Goal: Transaction & Acquisition: Book appointment/travel/reservation

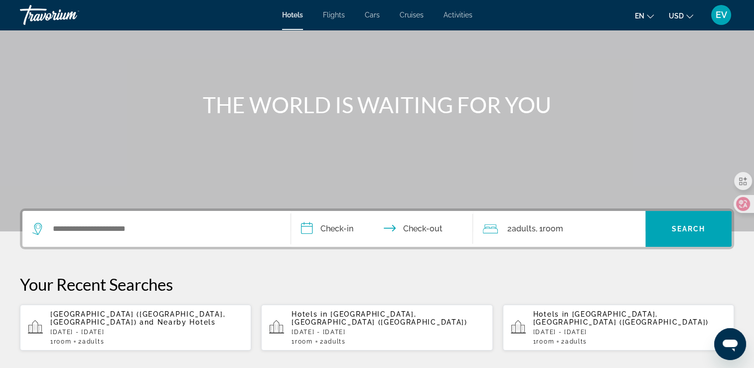
scroll to position [100, 0]
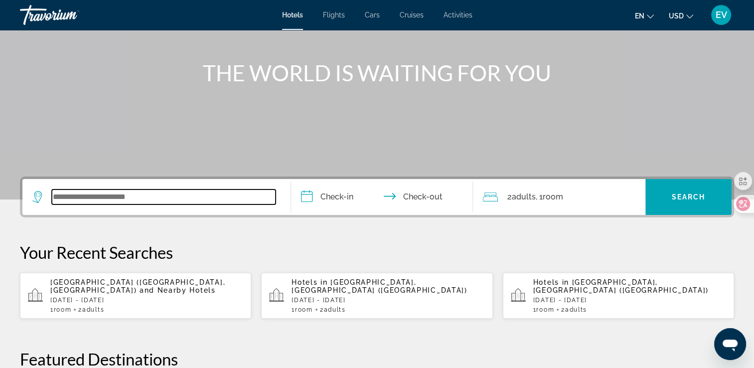
click at [148, 198] on input "Search widget" at bounding box center [164, 196] width 224 height 15
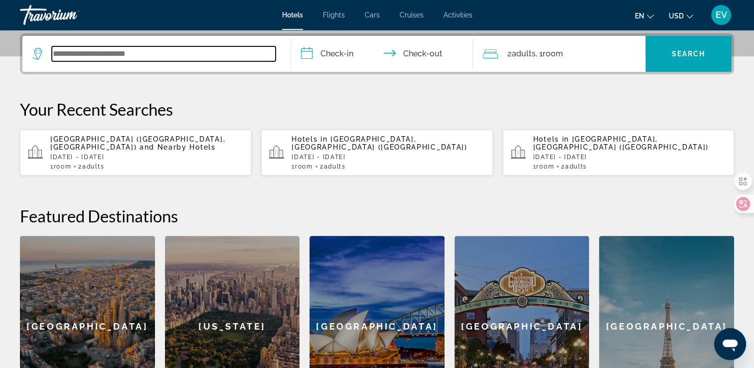
scroll to position [243, 0]
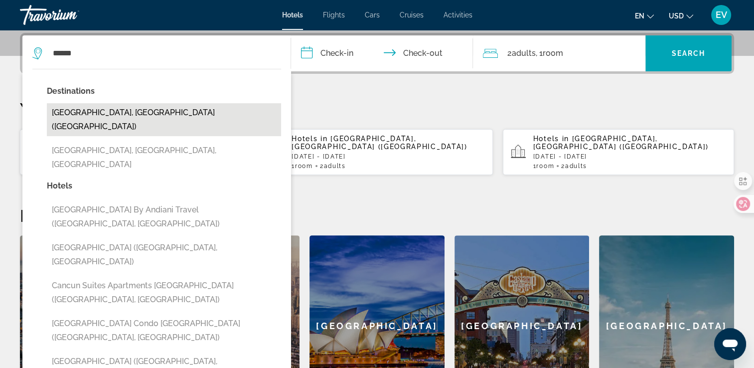
click at [118, 112] on button "[GEOGRAPHIC_DATA], [GEOGRAPHIC_DATA] ([GEOGRAPHIC_DATA])" at bounding box center [164, 119] width 234 height 33
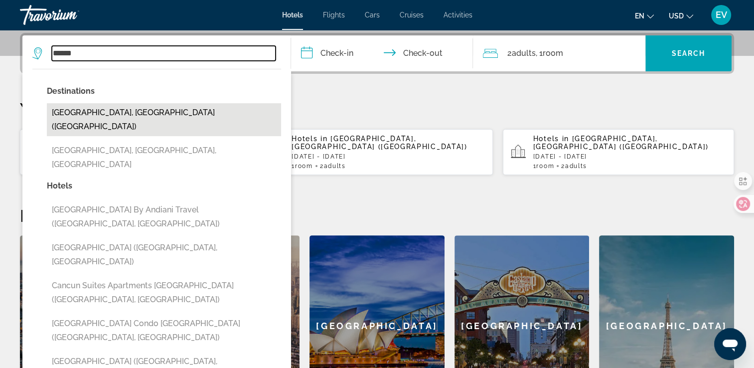
type input "**********"
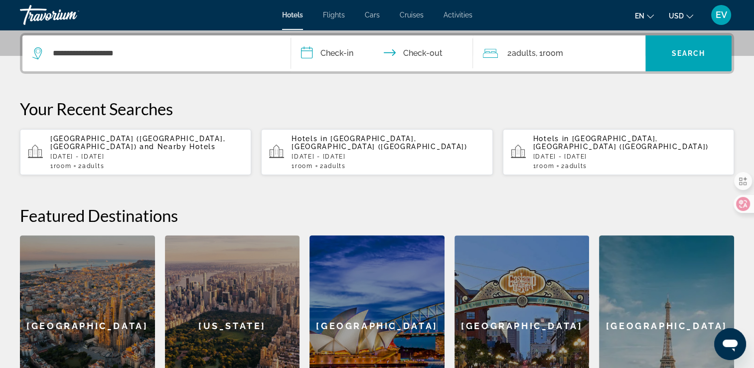
click at [331, 50] on input "**********" at bounding box center [384, 54] width 186 height 39
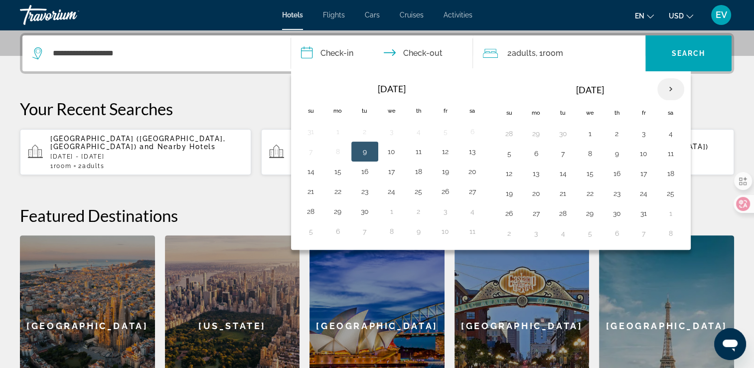
click at [664, 86] on th "Next month" at bounding box center [670, 89] width 27 height 22
click at [332, 209] on button "27" at bounding box center [338, 213] width 16 height 14
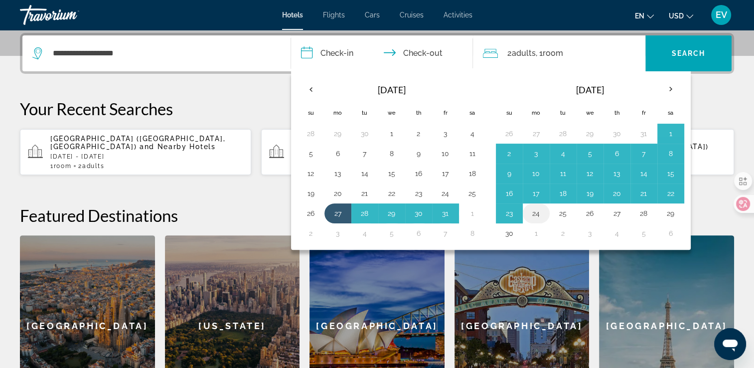
click at [536, 210] on button "24" at bounding box center [536, 213] width 16 height 14
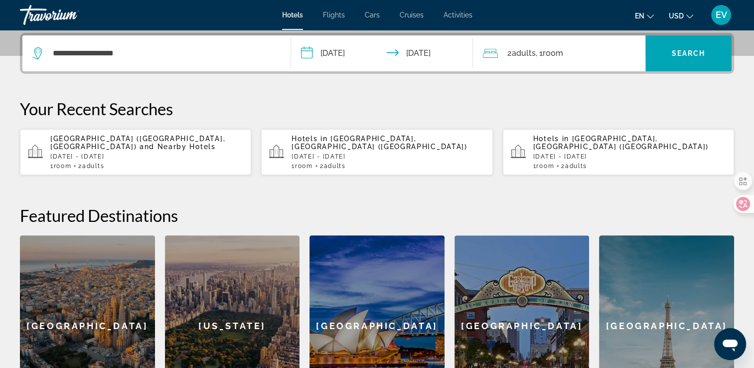
click at [329, 50] on input "**********" at bounding box center [384, 54] width 186 height 39
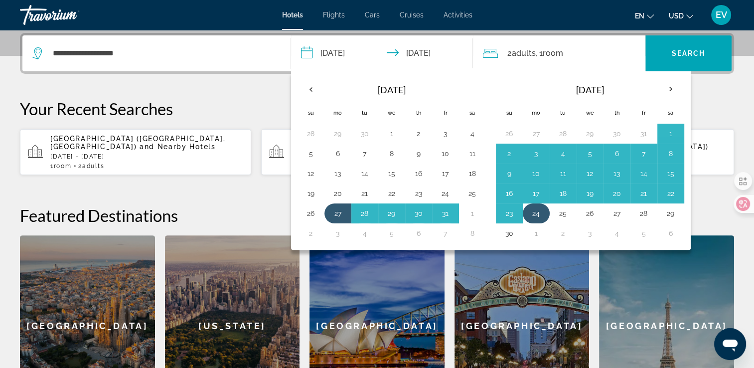
click at [531, 211] on button "24" at bounding box center [536, 213] width 16 height 14
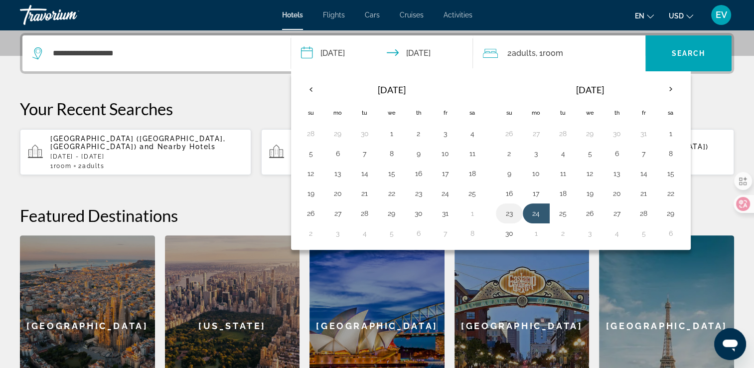
click at [512, 211] on button "23" at bounding box center [509, 213] width 16 height 14
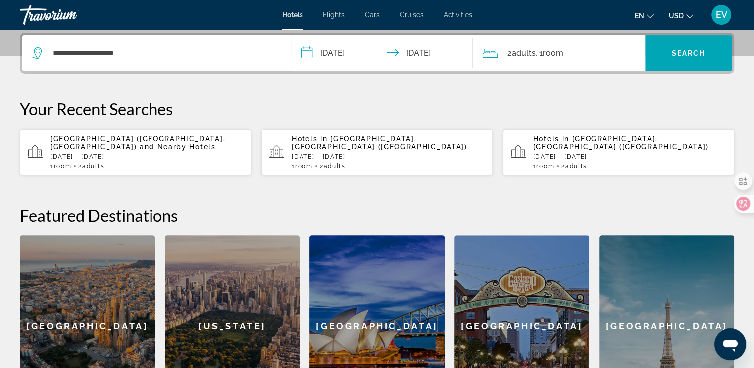
click at [339, 56] on input "**********" at bounding box center [384, 54] width 186 height 39
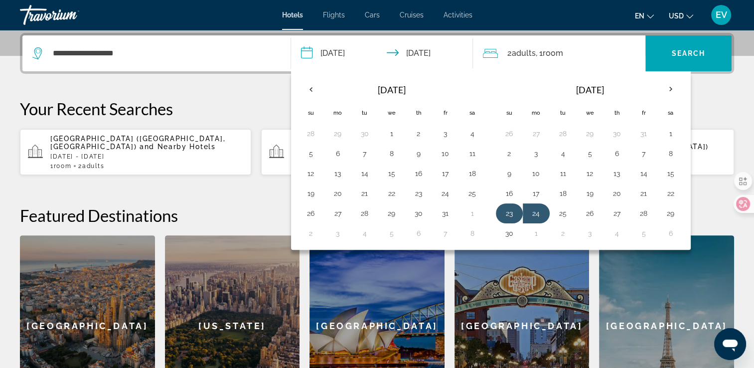
click at [508, 207] on button "23" at bounding box center [509, 213] width 16 height 14
click at [609, 208] on button "27" at bounding box center [617, 213] width 16 height 14
type input "**********"
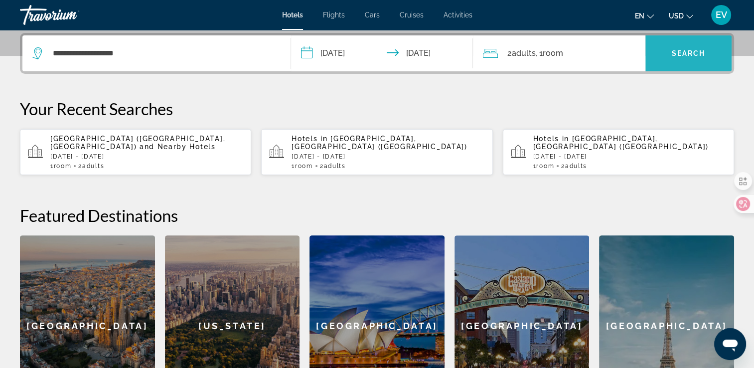
click at [680, 52] on span "Search" at bounding box center [689, 53] width 34 height 8
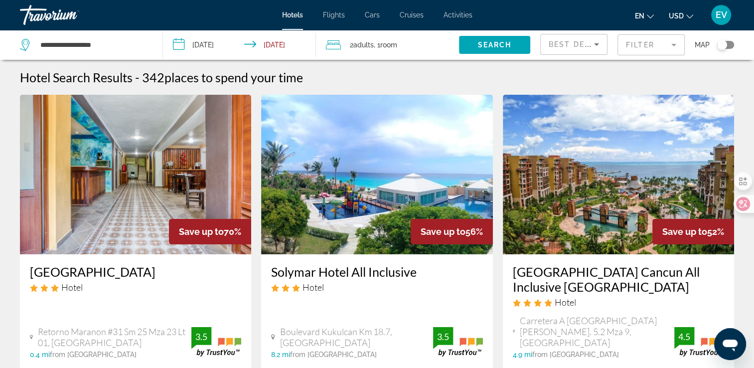
click at [639, 44] on mat-form-field "Filter" at bounding box center [650, 44] width 67 height 21
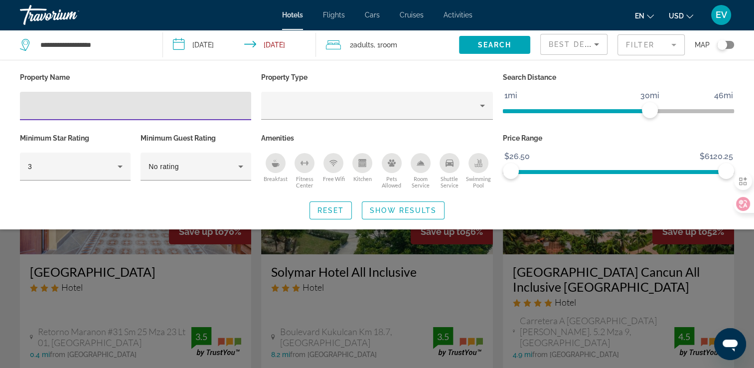
click at [132, 107] on input "Hotel Filters" at bounding box center [135, 106] width 215 height 12
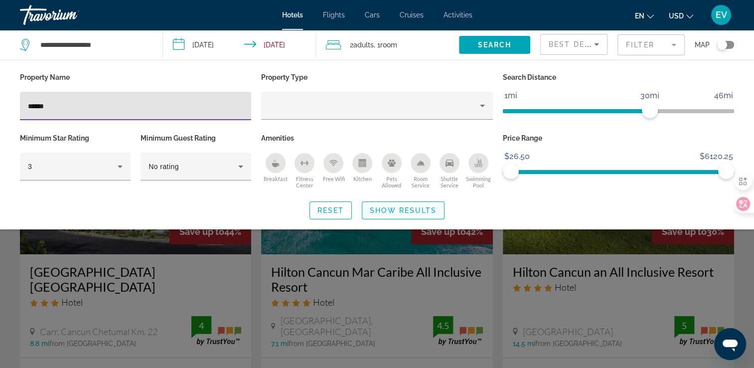
type input "******"
click at [381, 208] on span "Show Results" at bounding box center [403, 210] width 67 height 8
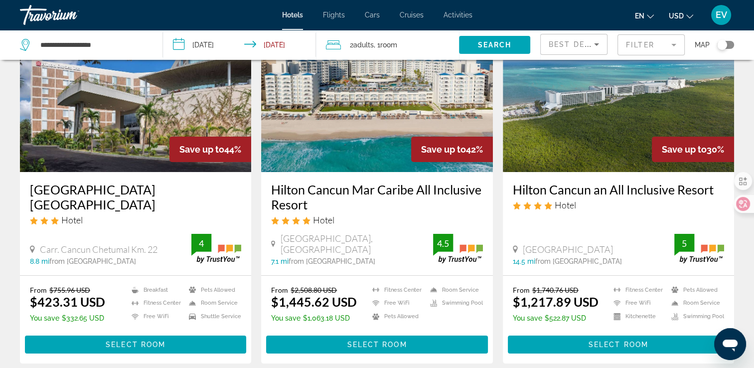
scroll to position [100, 0]
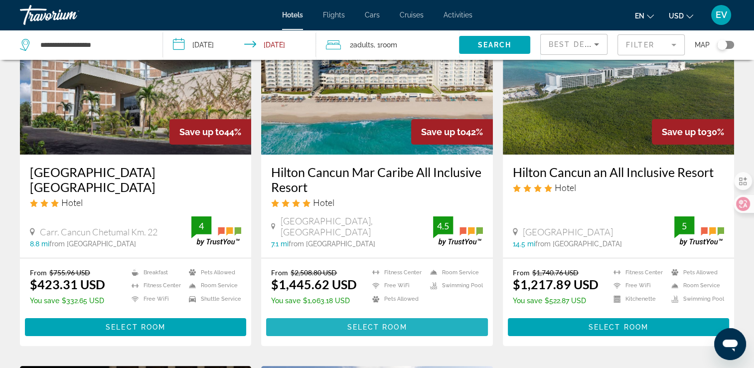
click at [370, 327] on span "Select Room" at bounding box center [377, 327] width 60 height 8
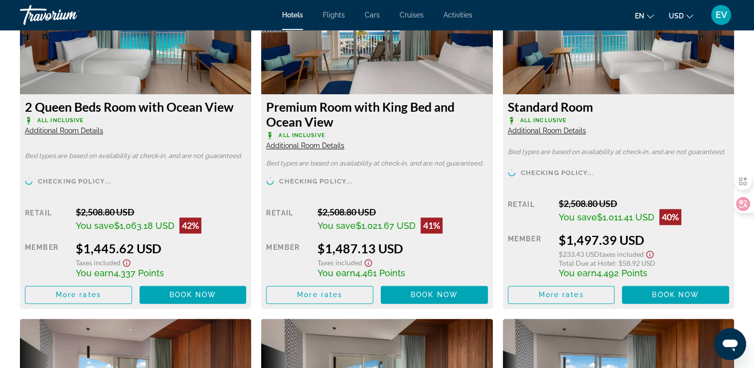
scroll to position [1246, 0]
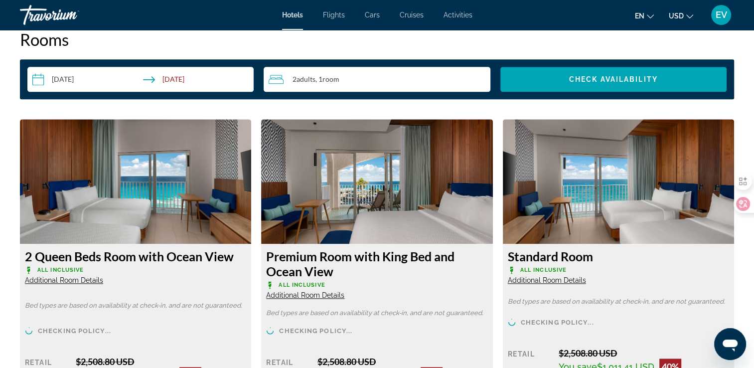
click at [359, 76] on div "2 Adult Adults , 1 Room rooms" at bounding box center [379, 79] width 221 height 12
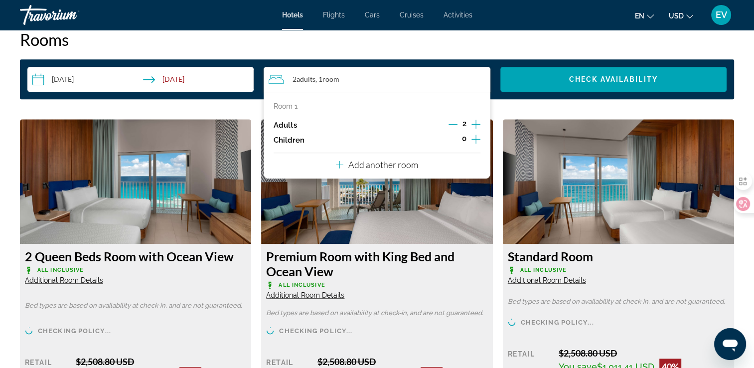
click at [475, 123] on icon "Increment adults" at bounding box center [475, 124] width 9 height 9
click at [595, 82] on span "Check Availability" at bounding box center [613, 79] width 89 height 8
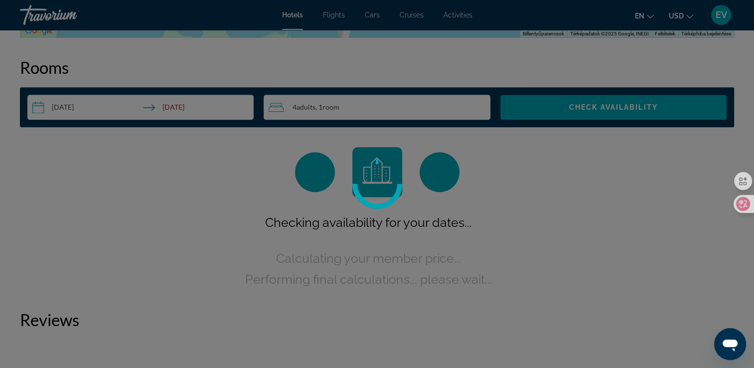
scroll to position [1216, 0]
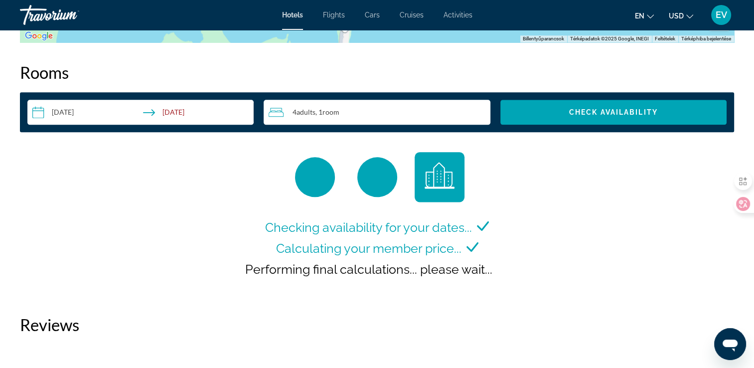
scroll to position [1196, 0]
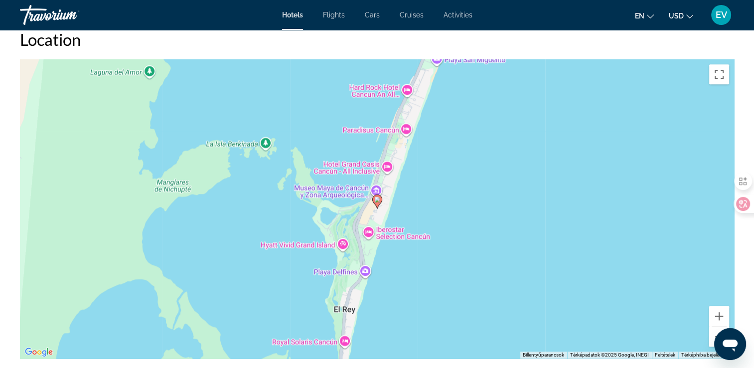
scroll to position [1096, 0]
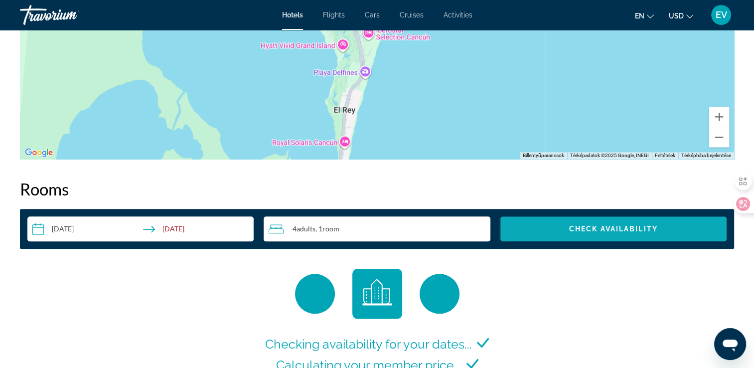
click at [609, 230] on span "Check Availability" at bounding box center [613, 229] width 89 height 8
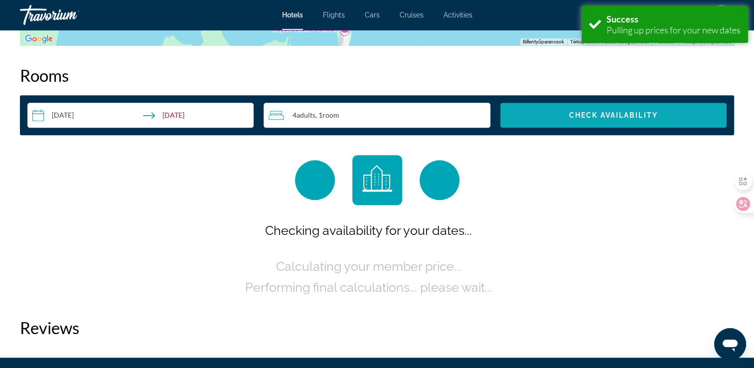
scroll to position [1216, 0]
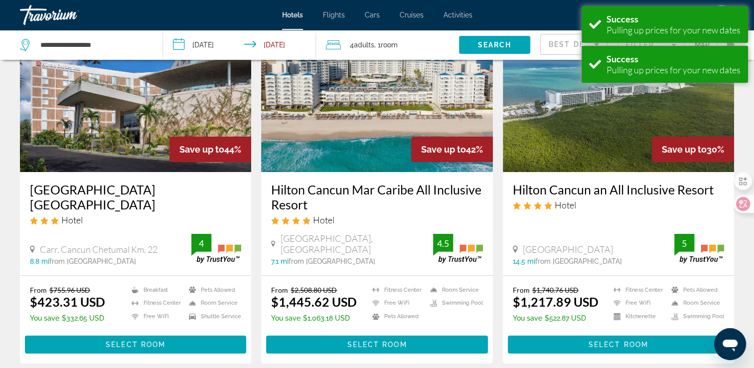
scroll to position [100, 0]
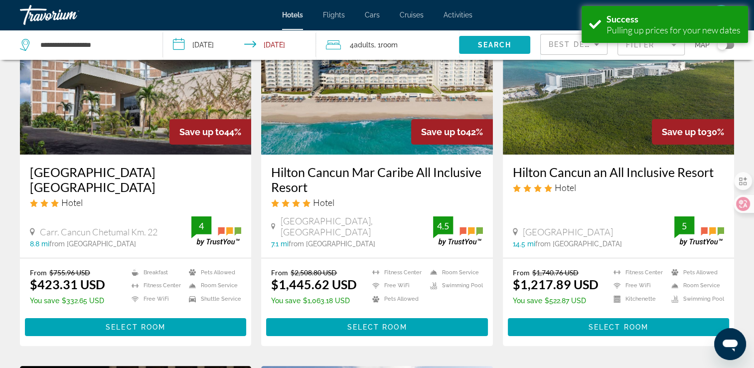
click at [485, 47] on span "Search" at bounding box center [494, 45] width 34 height 8
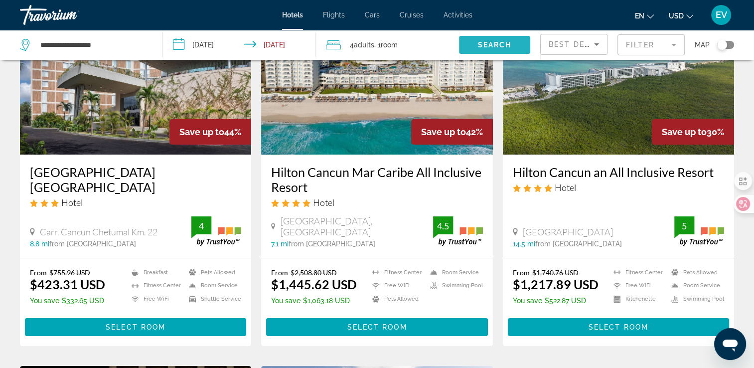
click at [496, 41] on span "Search" at bounding box center [494, 45] width 34 height 8
click at [480, 45] on span "Search" at bounding box center [494, 45] width 34 height 8
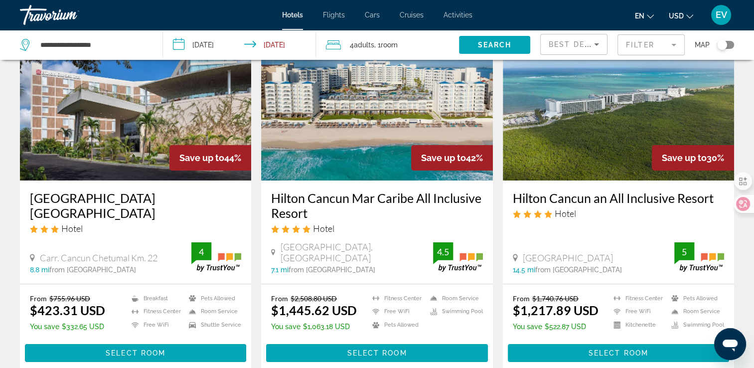
scroll to position [100, 0]
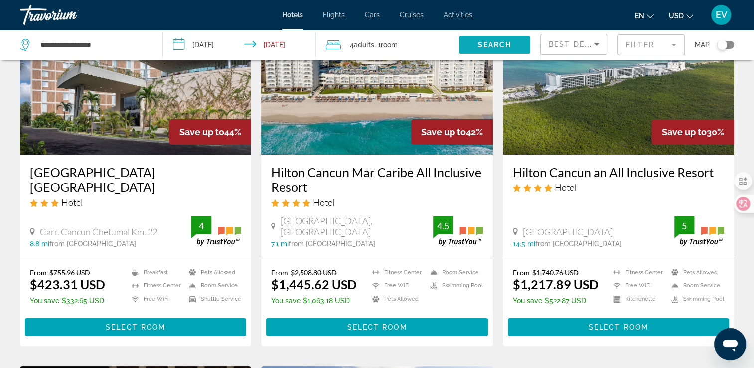
click at [487, 42] on span "Search" at bounding box center [494, 45] width 34 height 8
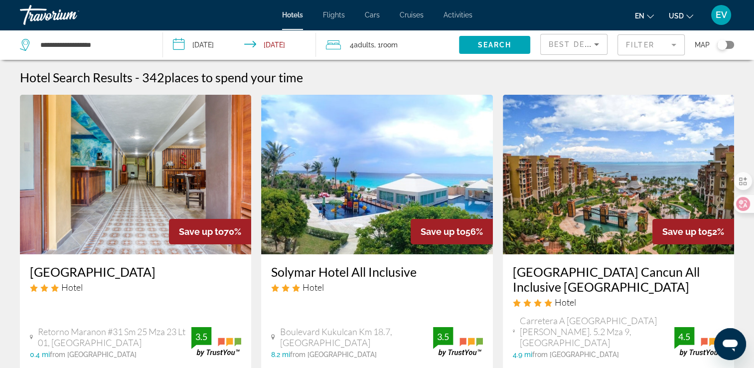
click at [642, 43] on mat-form-field "Filter" at bounding box center [650, 44] width 67 height 21
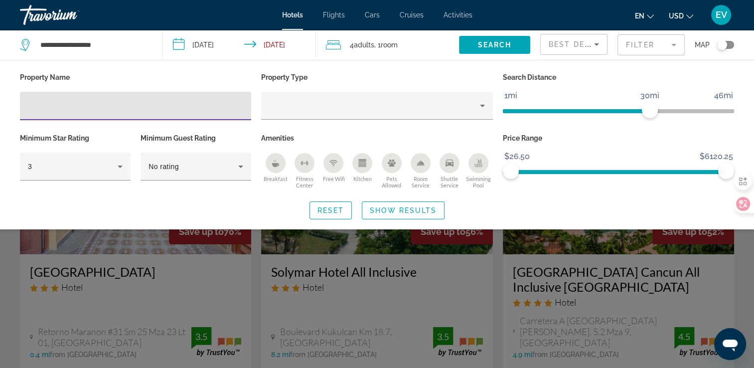
click at [203, 109] on input "Hotel Filters" at bounding box center [135, 106] width 215 height 12
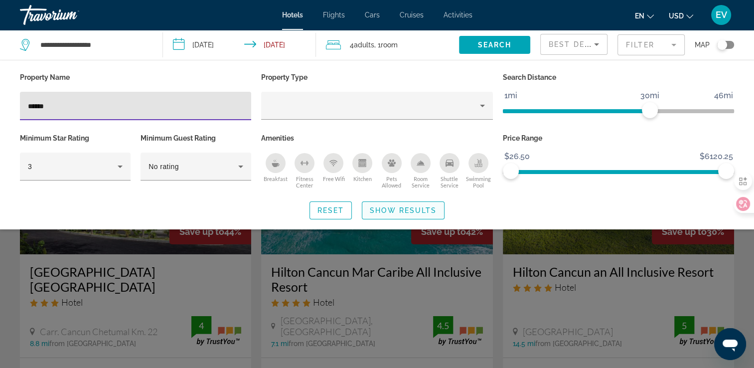
type input "******"
click at [390, 202] on span "Search widget" at bounding box center [403, 210] width 82 height 24
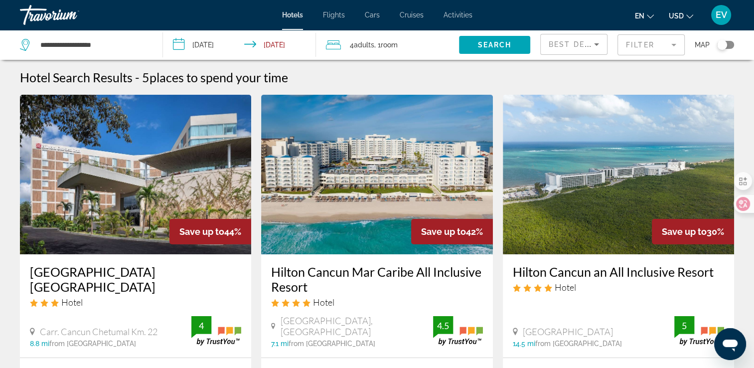
scroll to position [100, 0]
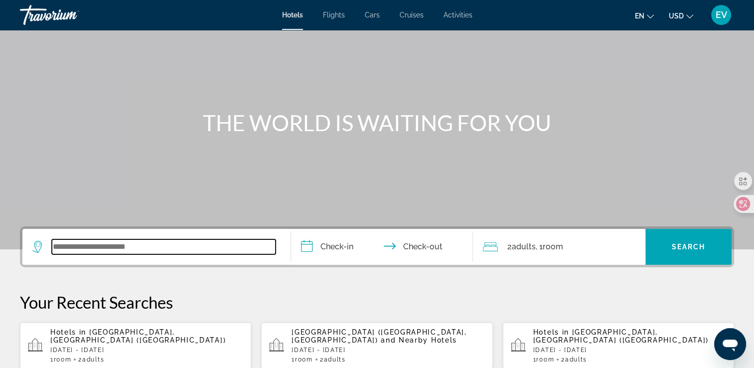
click at [174, 252] on input "Search widget" at bounding box center [164, 246] width 224 height 15
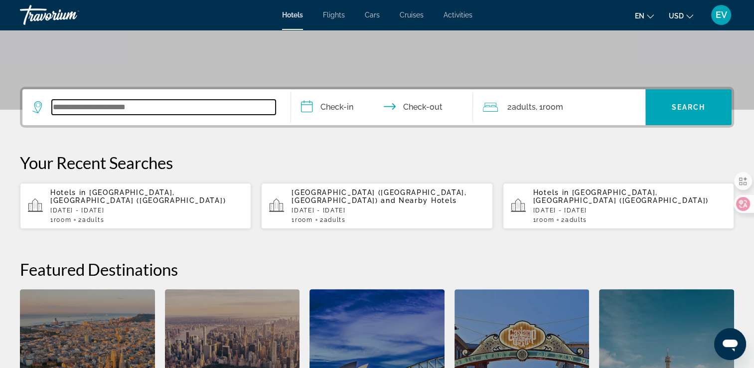
scroll to position [243, 0]
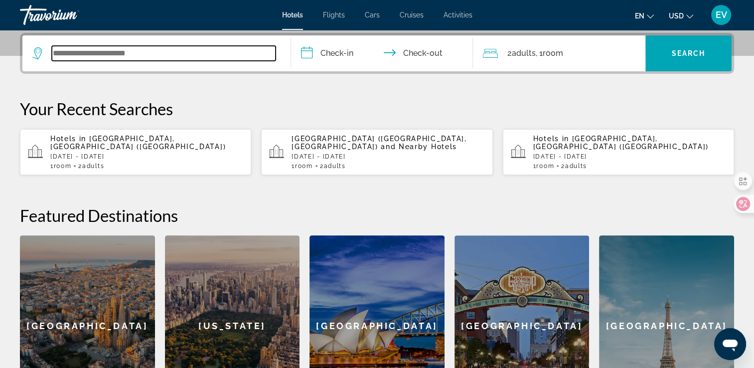
click at [243, 59] on input "Search widget" at bounding box center [164, 53] width 224 height 15
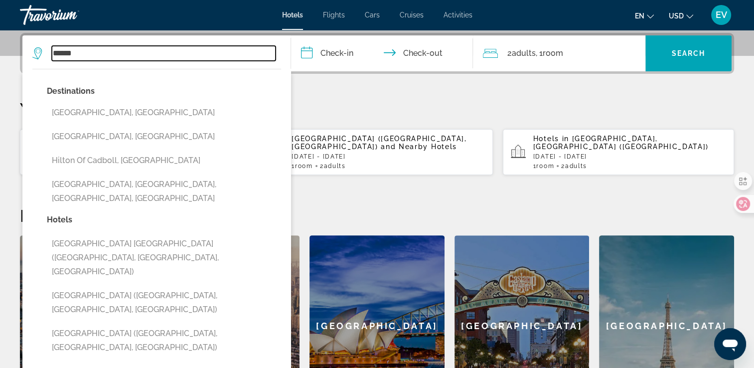
click at [187, 50] on input "******" at bounding box center [164, 53] width 224 height 15
type input "*"
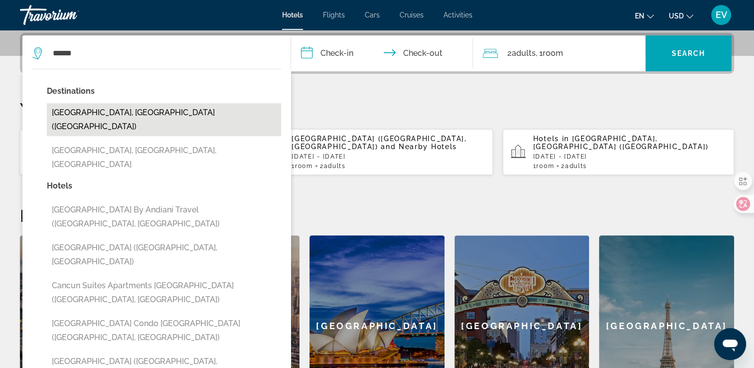
click at [172, 109] on button "[GEOGRAPHIC_DATA], [GEOGRAPHIC_DATA] ([GEOGRAPHIC_DATA])" at bounding box center [164, 119] width 234 height 33
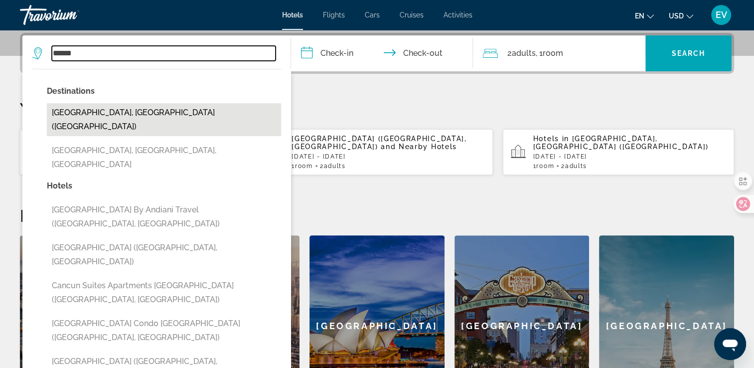
type input "**********"
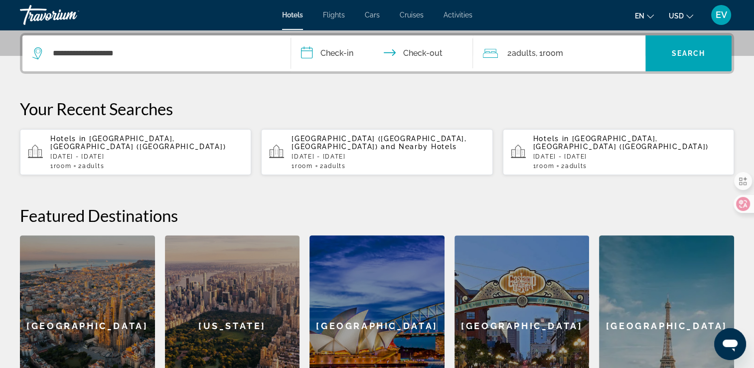
click at [340, 50] on input "**********" at bounding box center [384, 54] width 186 height 39
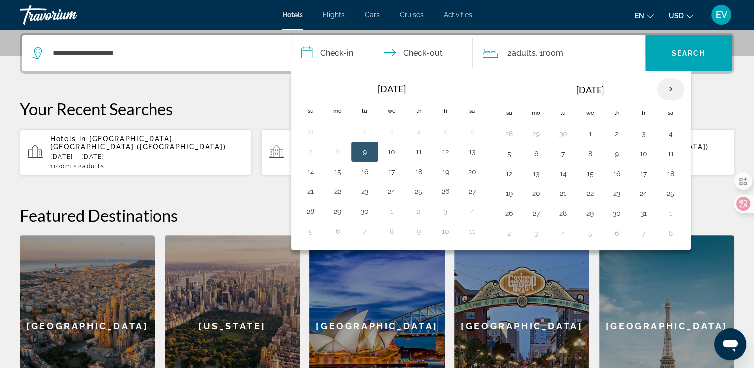
click at [668, 86] on th "Next month" at bounding box center [670, 89] width 27 height 22
click at [502, 210] on button "23" at bounding box center [509, 213] width 16 height 14
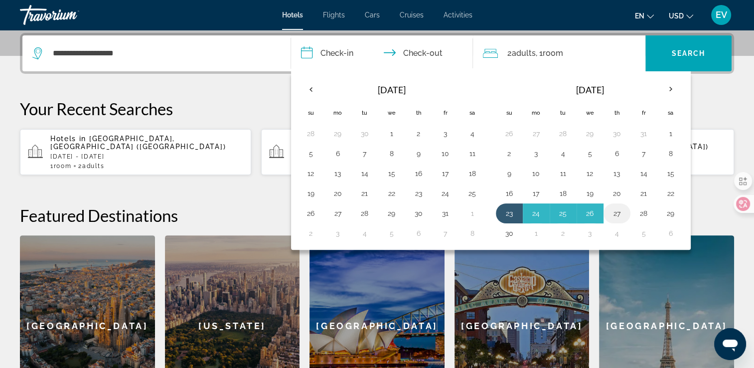
click at [614, 211] on button "27" at bounding box center [617, 213] width 16 height 14
type input "**********"
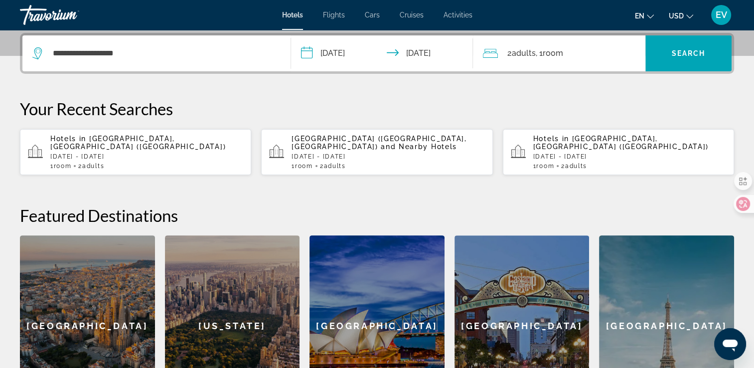
click at [550, 52] on span "Room" at bounding box center [552, 52] width 20 height 9
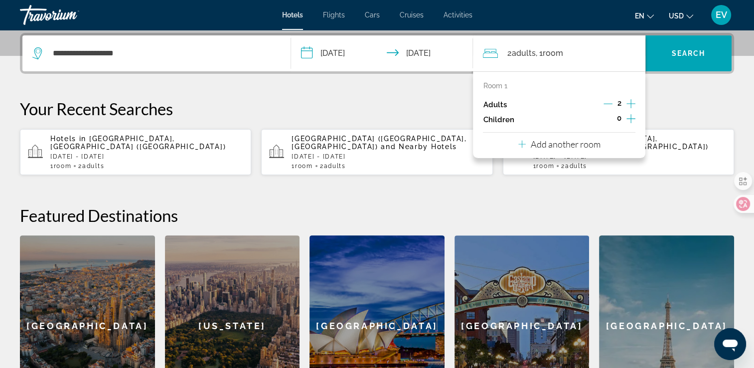
click at [629, 99] on icon "Increment adults" at bounding box center [630, 104] width 9 height 12
click at [682, 44] on span "Search widget" at bounding box center [688, 53] width 86 height 24
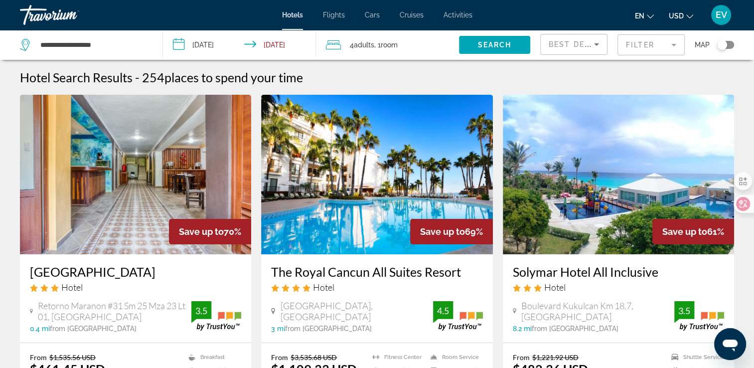
click at [640, 43] on mat-form-field "Filter" at bounding box center [650, 44] width 67 height 21
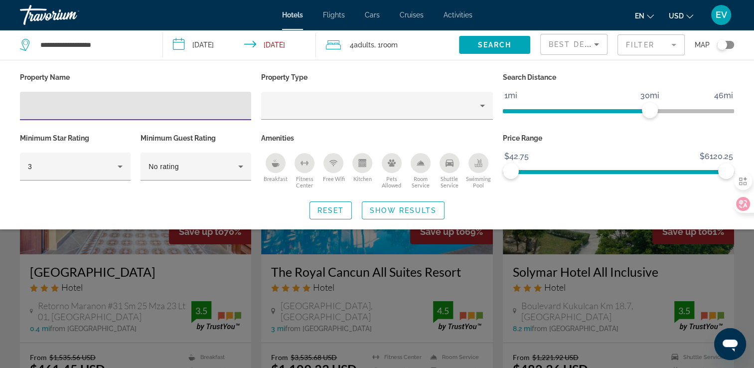
click at [129, 105] on input "Hotel Filters" at bounding box center [135, 106] width 215 height 12
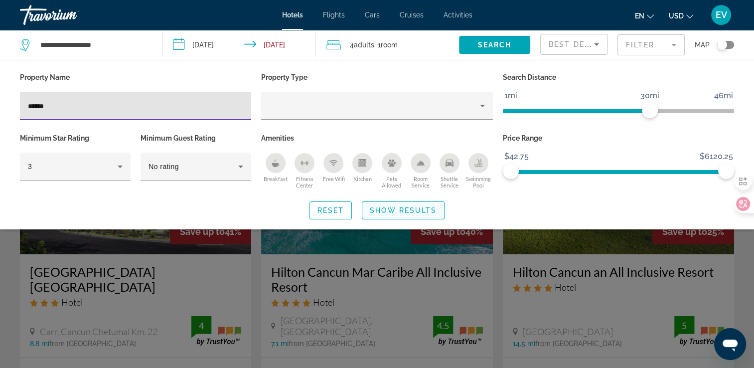
type input "******"
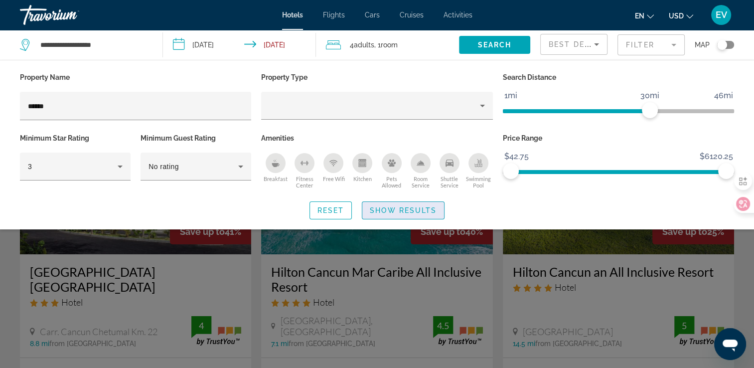
click at [426, 204] on span "Search widget" at bounding box center [403, 210] width 82 height 24
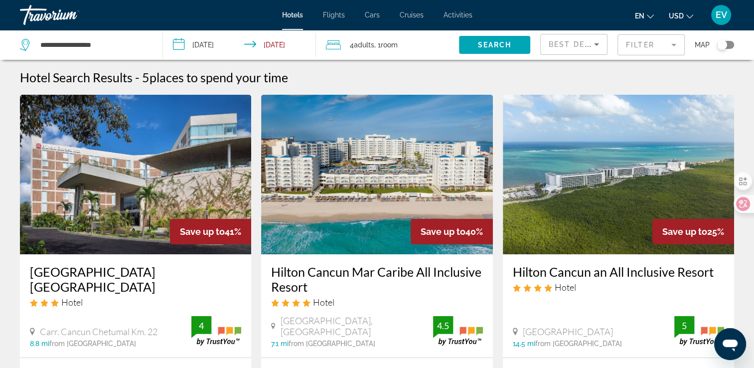
click at [411, 79] on div "Hotel Search Results - 5 places to spend your time" at bounding box center [377, 77] width 714 height 15
click at [562, 44] on span "Best Deals" at bounding box center [575, 44] width 52 height 8
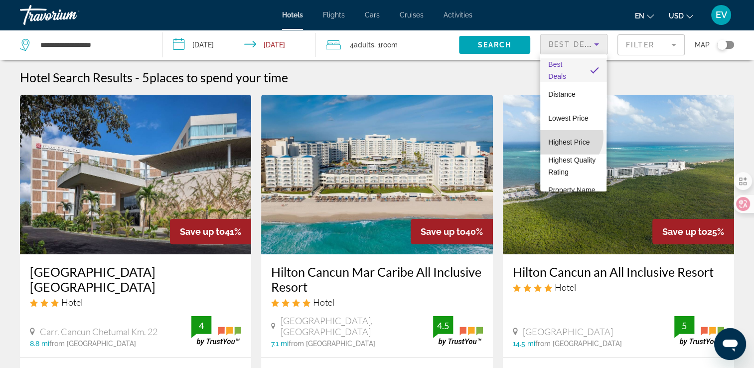
click at [568, 138] on span "Highest Price" at bounding box center [568, 142] width 41 height 8
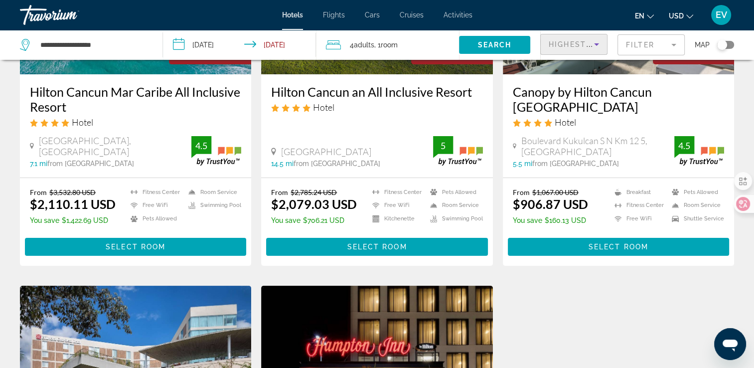
scroll to position [50, 0]
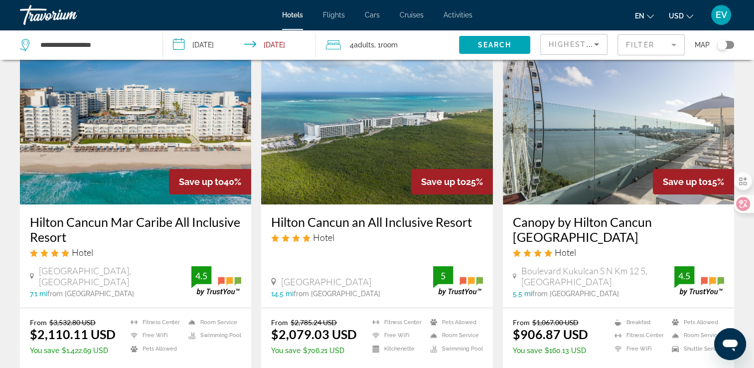
click at [632, 47] on mat-form-field "Filter" at bounding box center [650, 44] width 67 height 21
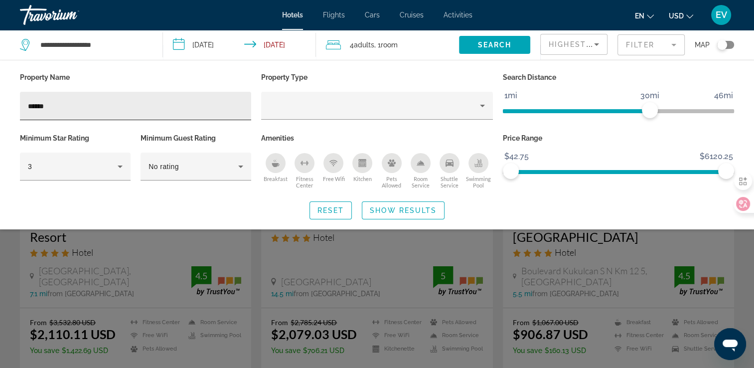
drag, startPoint x: 207, startPoint y: 99, endPoint x: 199, endPoint y: 102, distance: 8.7
click at [200, 101] on div "******" at bounding box center [135, 106] width 215 height 28
type input "*"
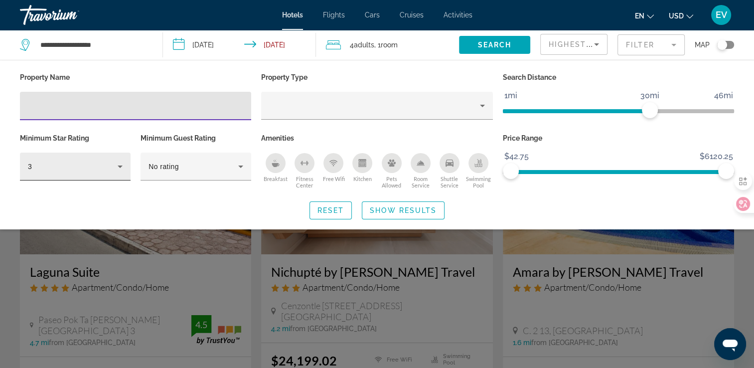
click at [88, 160] on div "3" at bounding box center [73, 166] width 90 height 12
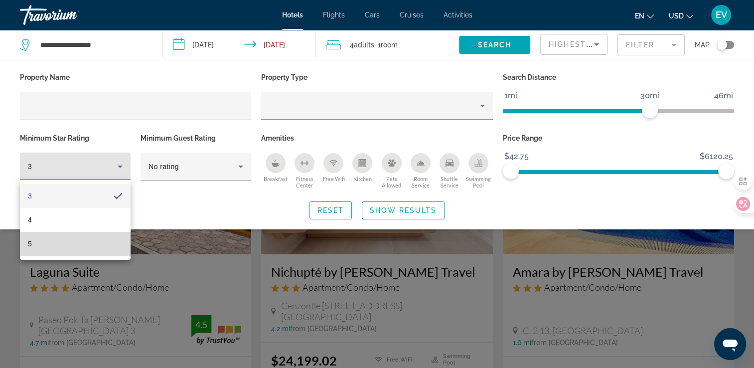
click at [48, 244] on mat-option "5" at bounding box center [75, 244] width 111 height 24
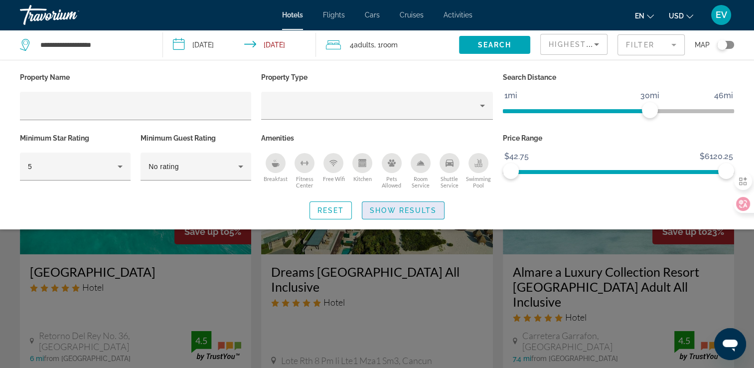
click at [403, 210] on span "Show Results" at bounding box center [403, 210] width 67 height 8
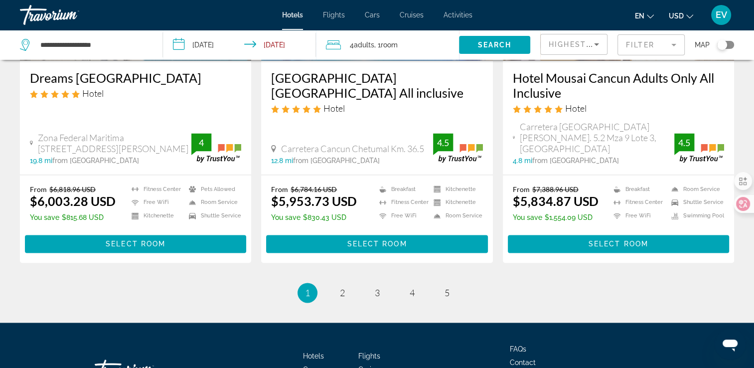
scroll to position [1374, 0]
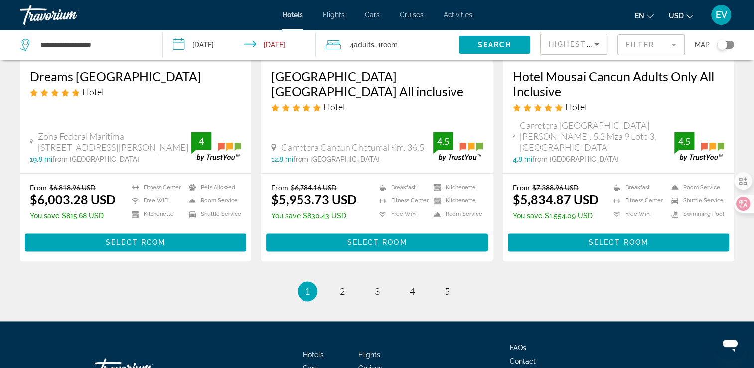
click at [348, 281] on li "page 2" at bounding box center [342, 291] width 20 height 20
click at [348, 283] on link "page 2" at bounding box center [341, 291] width 17 height 17
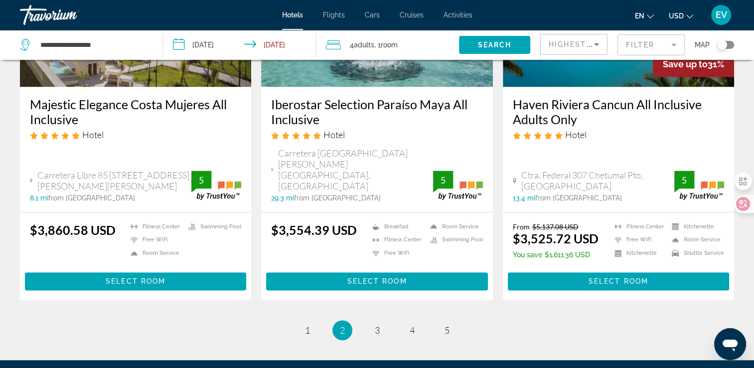
scroll to position [1346, 0]
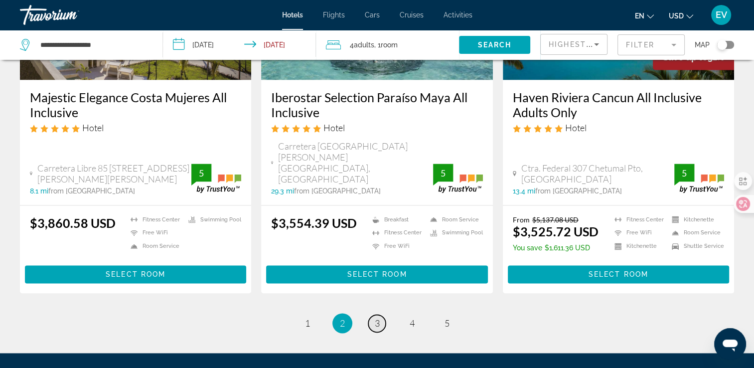
click at [377, 317] on span "3" at bounding box center [377, 322] width 5 height 11
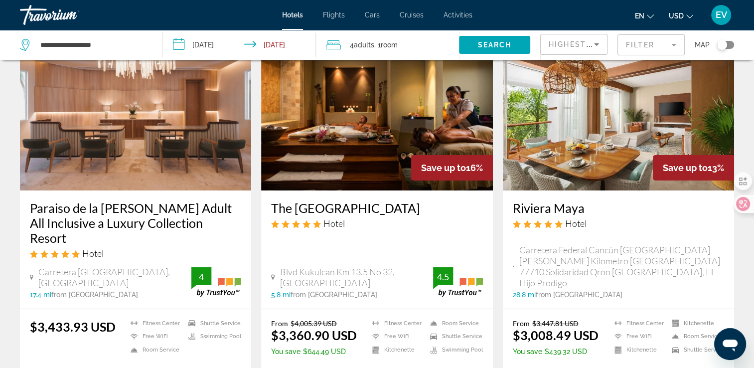
scroll to position [50, 0]
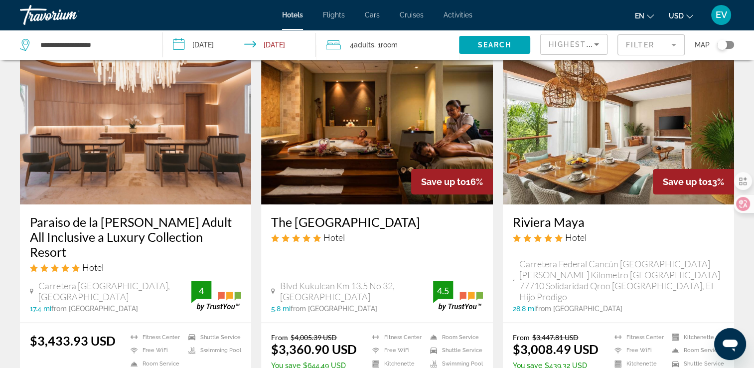
click at [600, 245] on div "Riviera Maya Hotel" at bounding box center [618, 232] width 211 height 36
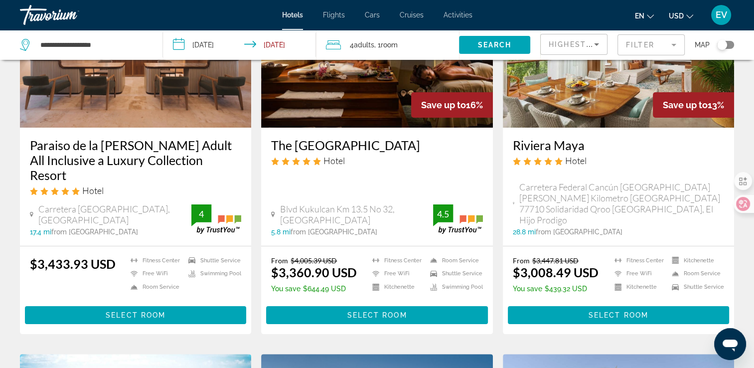
scroll to position [199, 0]
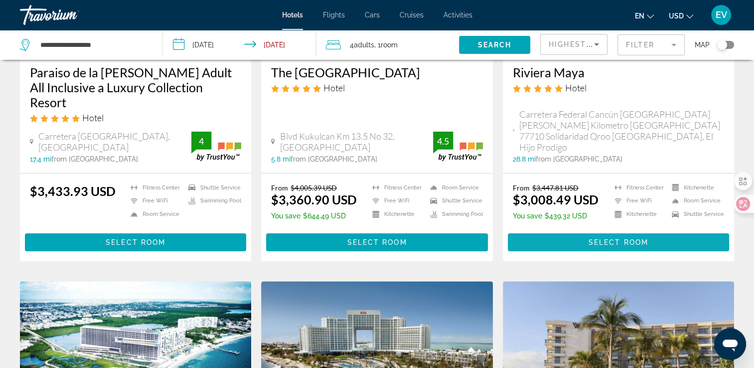
click at [610, 238] on span "Select Room" at bounding box center [619, 242] width 60 height 8
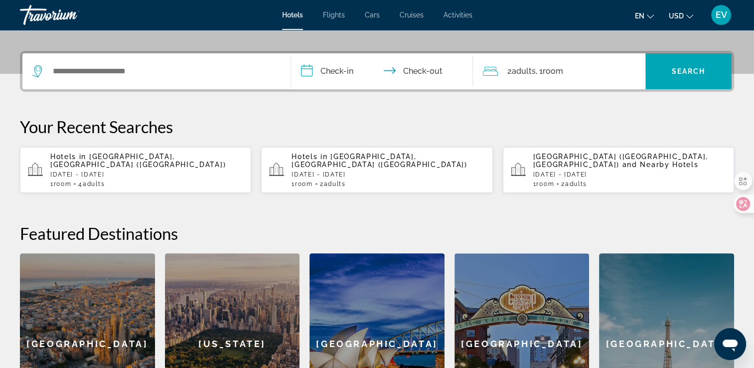
scroll to position [100, 0]
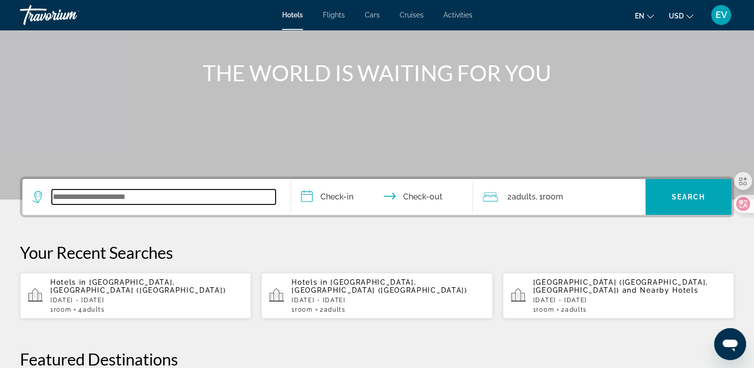
click at [165, 202] on input "Search widget" at bounding box center [164, 196] width 224 height 15
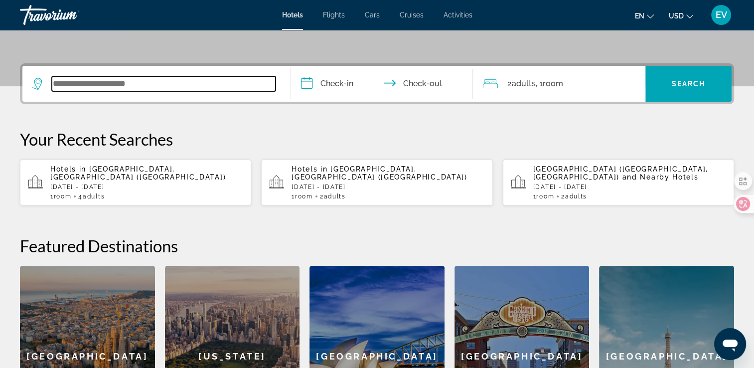
scroll to position [243, 0]
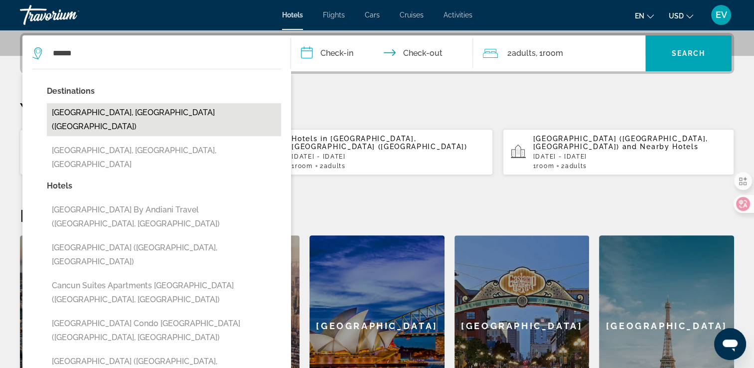
click at [177, 109] on button "[GEOGRAPHIC_DATA], [GEOGRAPHIC_DATA] ([GEOGRAPHIC_DATA])" at bounding box center [164, 119] width 234 height 33
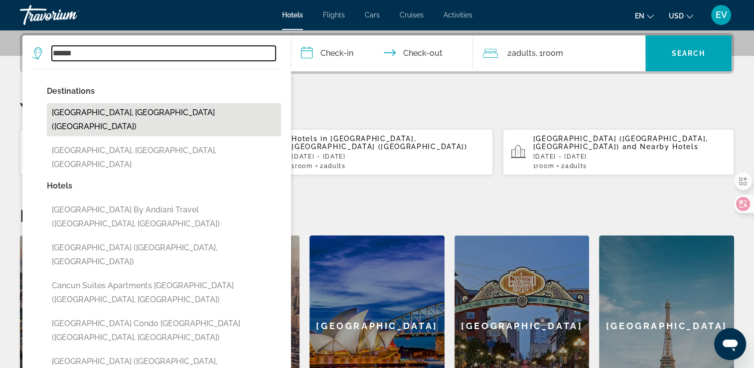
type input "**********"
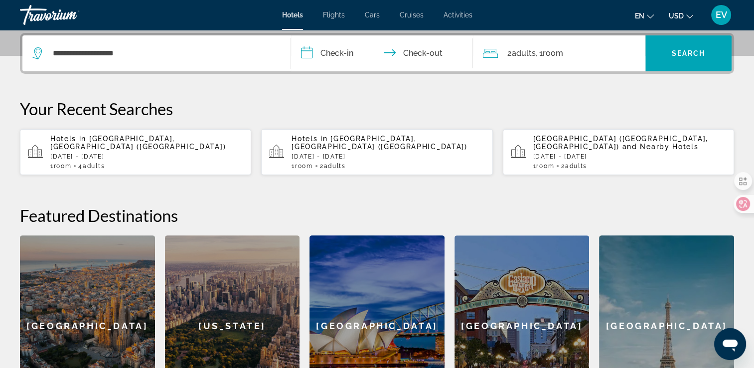
click at [328, 55] on input "**********" at bounding box center [384, 54] width 186 height 39
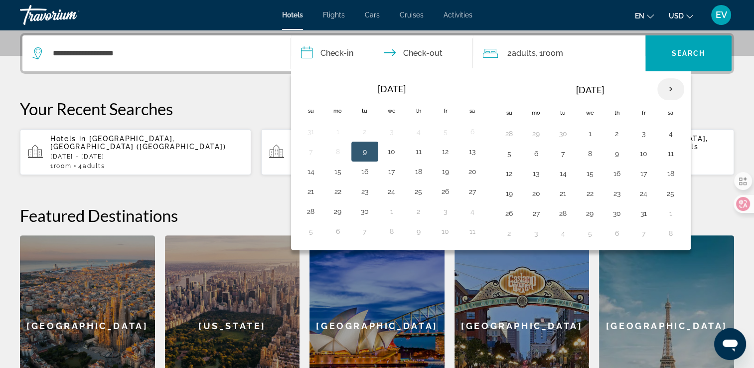
click at [665, 89] on th "Next month" at bounding box center [670, 89] width 27 height 22
click at [509, 216] on button "23" at bounding box center [509, 213] width 16 height 14
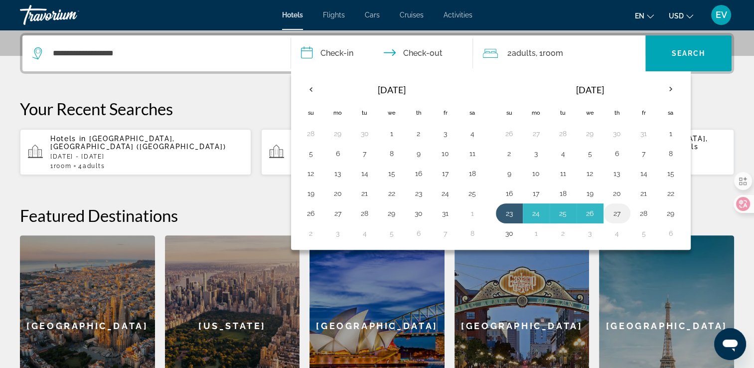
click at [618, 208] on button "27" at bounding box center [617, 213] width 16 height 14
type input "**********"
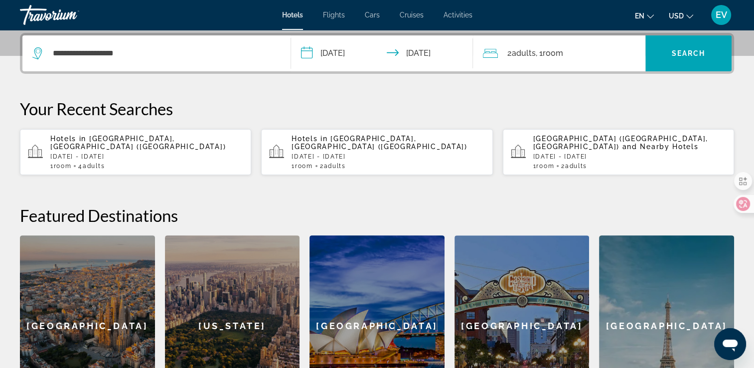
click at [554, 62] on div "2 Adult Adults , 1 Room rooms" at bounding box center [564, 53] width 162 height 36
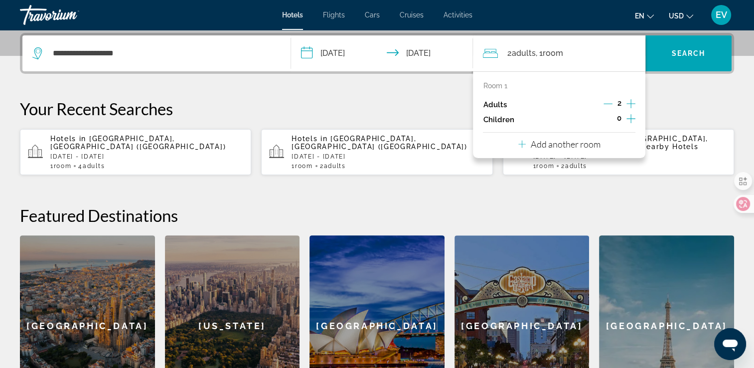
click at [629, 100] on icon "Increment adults" at bounding box center [630, 104] width 9 height 12
click at [680, 52] on span "Search" at bounding box center [689, 53] width 34 height 8
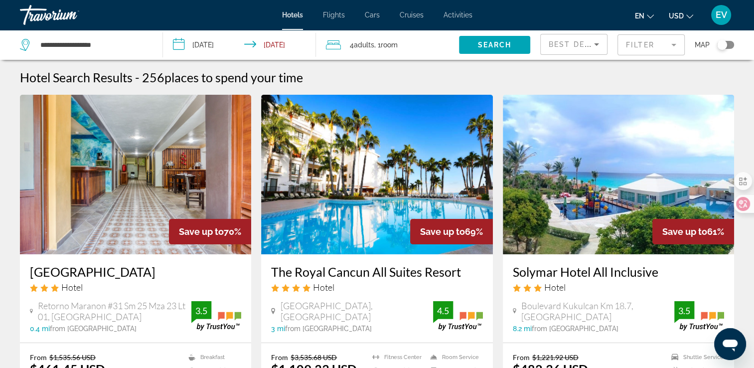
click at [573, 49] on div "Best Deals" at bounding box center [571, 44] width 45 height 12
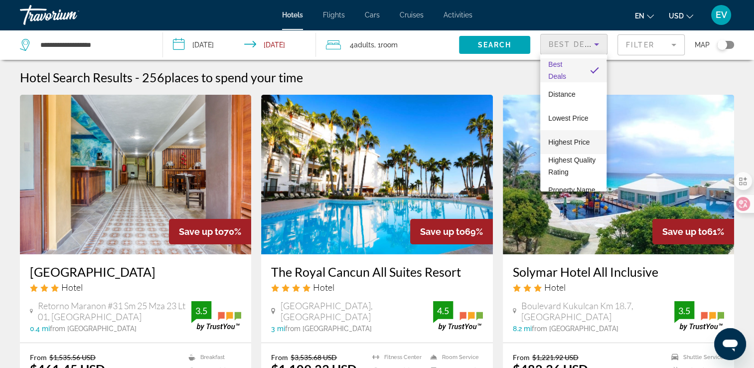
click at [573, 142] on span "Highest Price" at bounding box center [568, 142] width 41 height 8
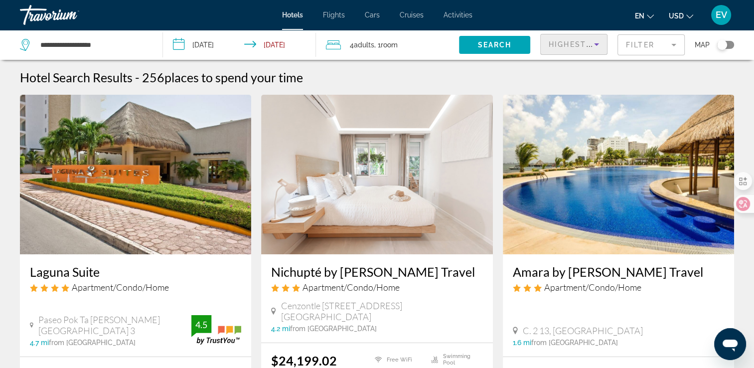
click at [638, 43] on mat-form-field "Filter" at bounding box center [650, 44] width 67 height 21
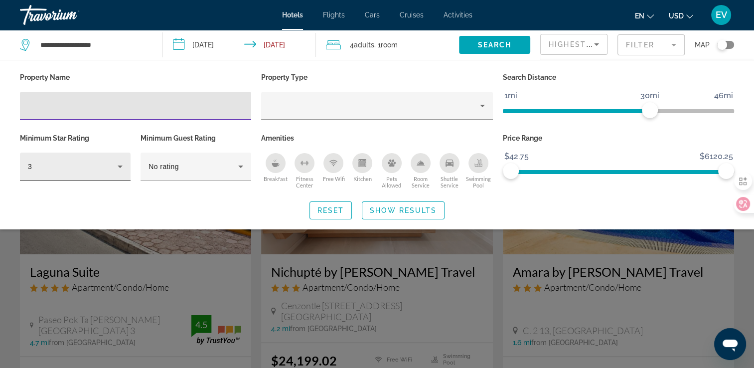
click at [116, 169] on icon "Hotel Filters" at bounding box center [120, 166] width 12 height 12
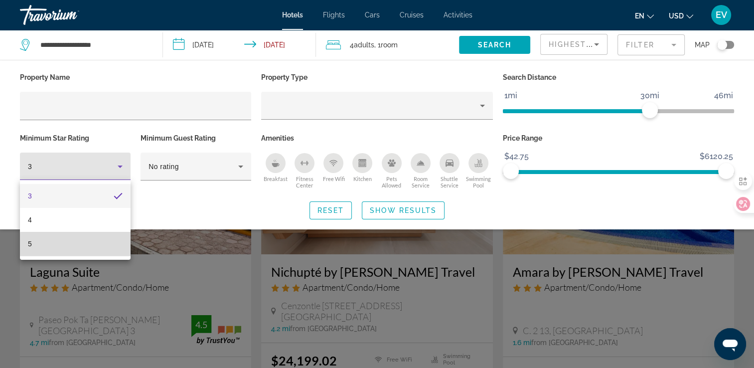
click at [88, 245] on mat-option "5" at bounding box center [75, 244] width 111 height 24
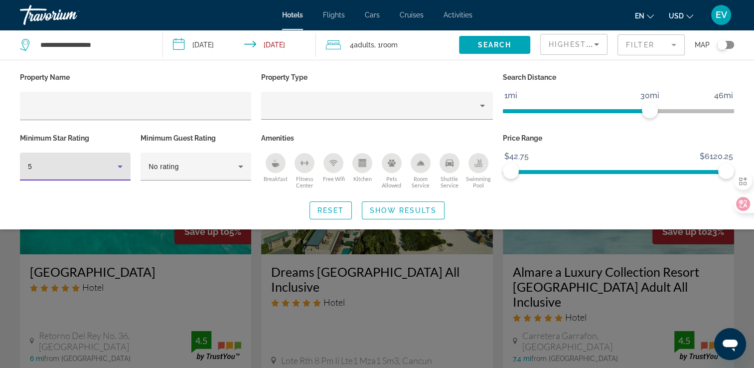
click at [102, 169] on div "5" at bounding box center [73, 166] width 90 height 12
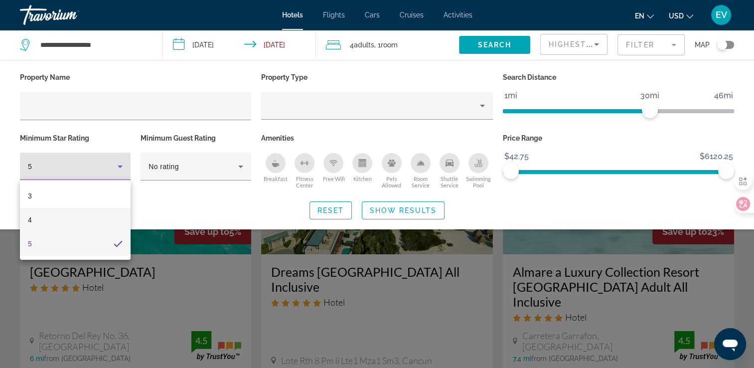
click at [97, 216] on mat-option "4" at bounding box center [75, 220] width 111 height 24
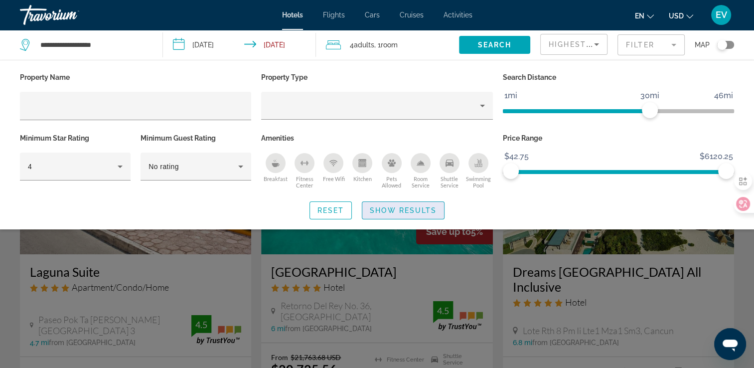
click at [393, 204] on span "Search widget" at bounding box center [403, 210] width 82 height 24
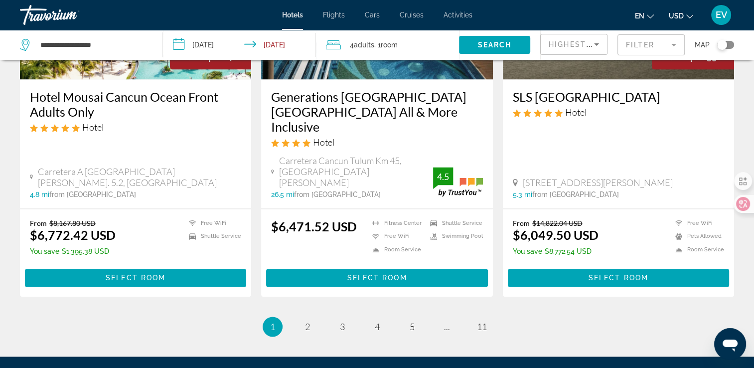
scroll to position [1398, 0]
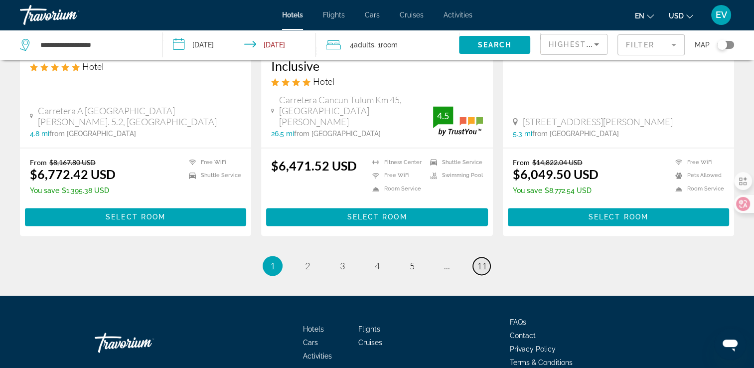
click at [481, 260] on span "11" at bounding box center [482, 265] width 10 height 11
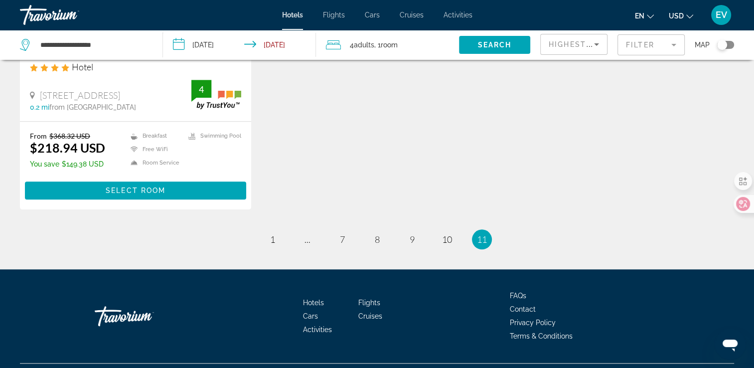
scroll to position [993, 0]
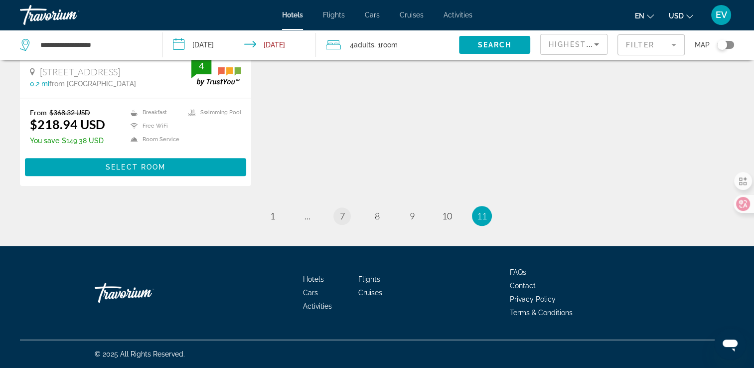
drag, startPoint x: 351, startPoint y: 215, endPoint x: 339, endPoint y: 212, distance: 12.2
click at [347, 215] on li "page 7" at bounding box center [342, 216] width 20 height 20
click at [339, 212] on link "page 7" at bounding box center [341, 215] width 17 height 17
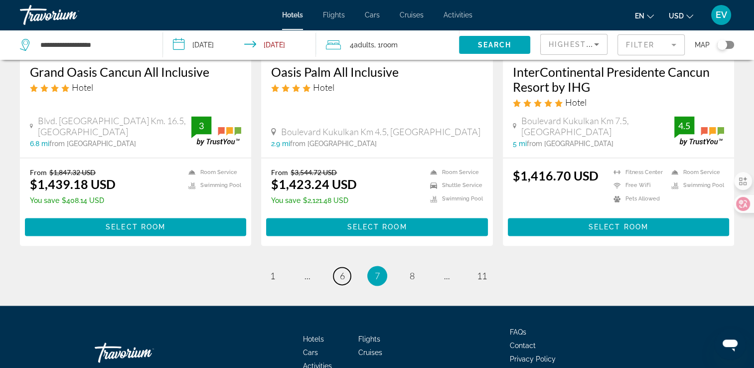
scroll to position [1371, 0]
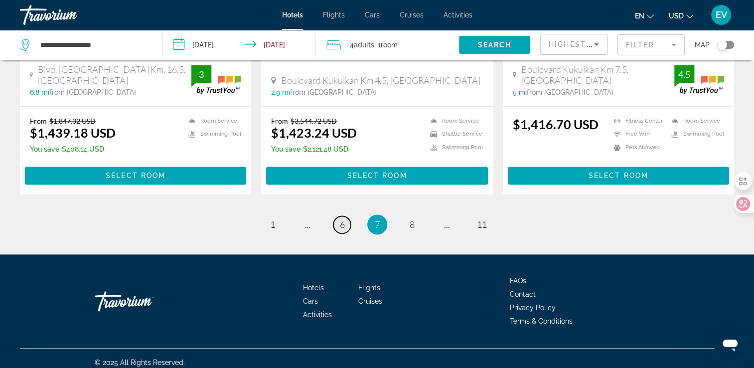
click at [337, 216] on link "page 6" at bounding box center [341, 224] width 17 height 17
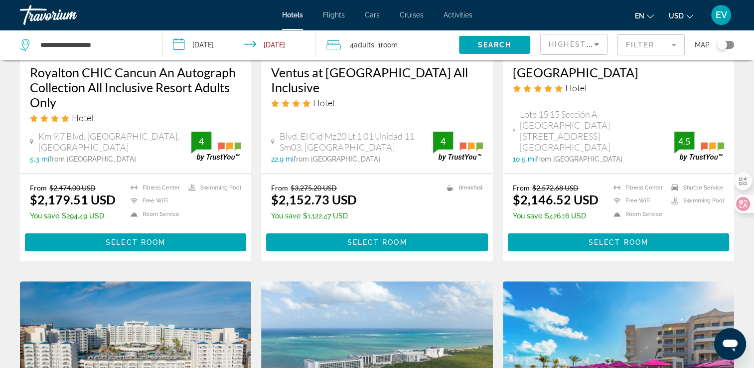
scroll to position [150, 0]
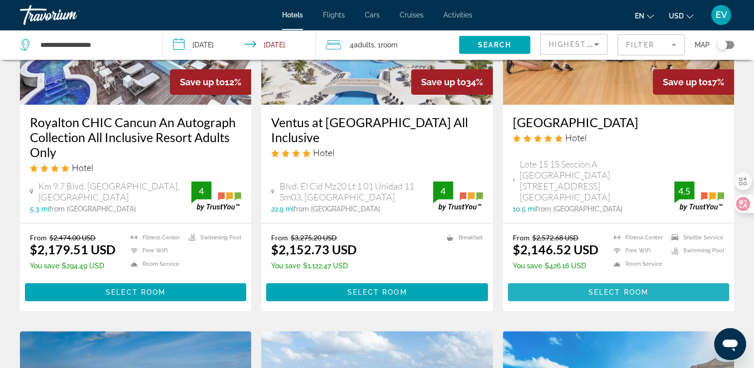
click at [590, 287] on span "Main content" at bounding box center [618, 292] width 221 height 24
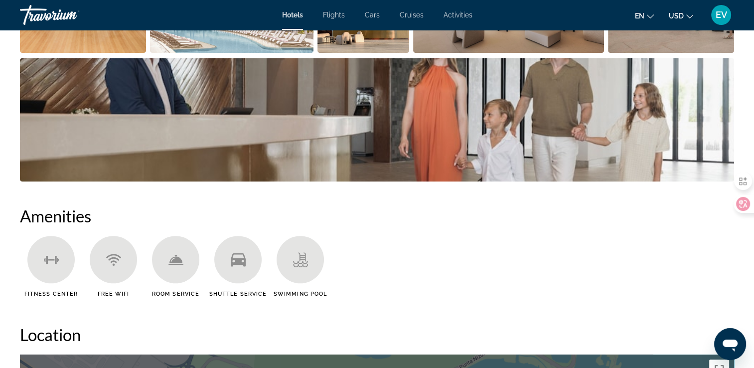
scroll to position [399, 0]
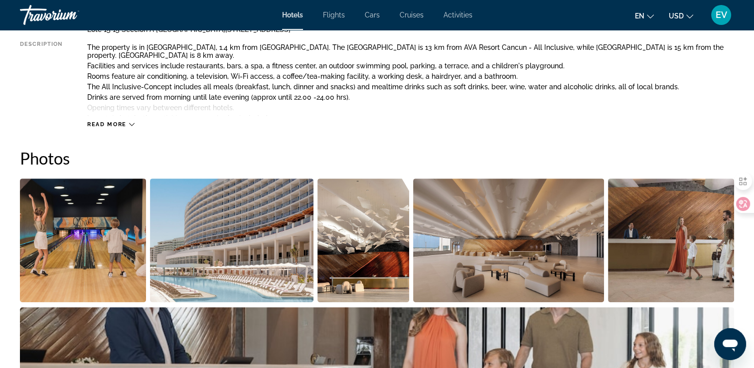
click at [658, 267] on img "Open full-screen image slider" at bounding box center [671, 240] width 126 height 124
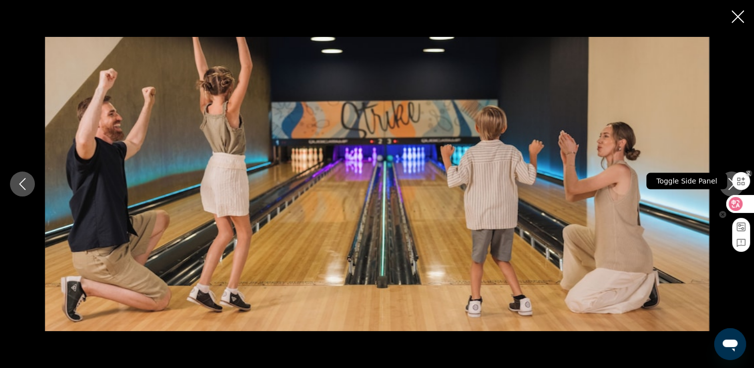
click at [727, 184] on div "Toggle Side Panel" at bounding box center [686, 181] width 91 height 26
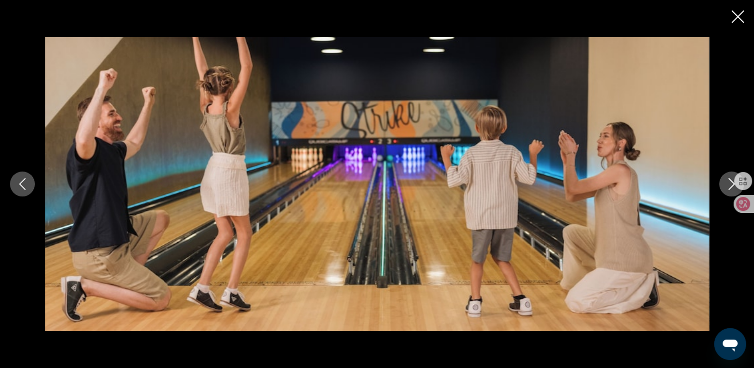
click at [732, 131] on div "prev next" at bounding box center [377, 184] width 754 height 294
click at [731, 185] on icon "Next image" at bounding box center [732, 184] width 12 height 12
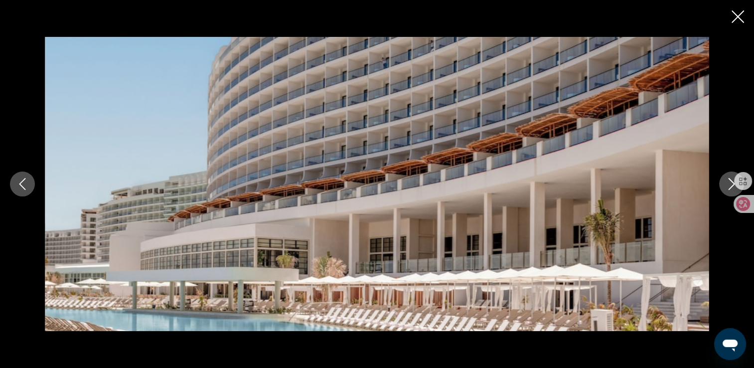
click at [731, 185] on icon "Next image" at bounding box center [732, 184] width 12 height 12
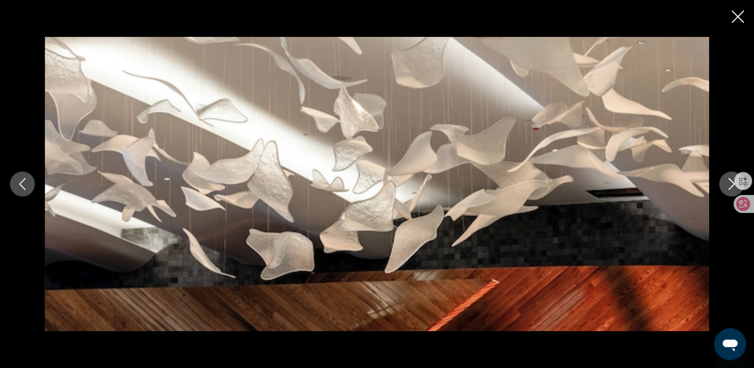
click at [731, 184] on icon "Next image" at bounding box center [732, 184] width 12 height 12
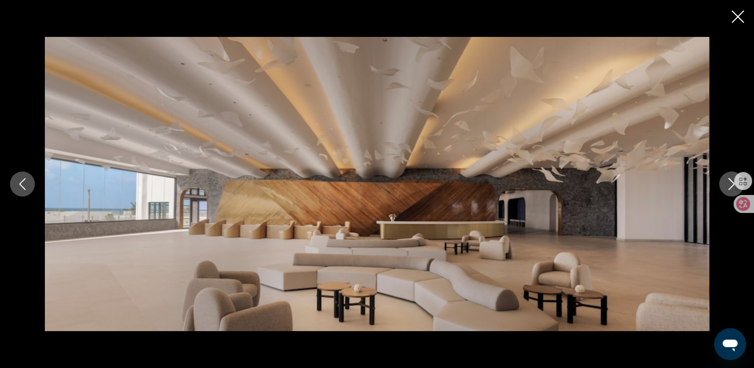
click at [731, 184] on icon "Next image" at bounding box center [732, 184] width 12 height 12
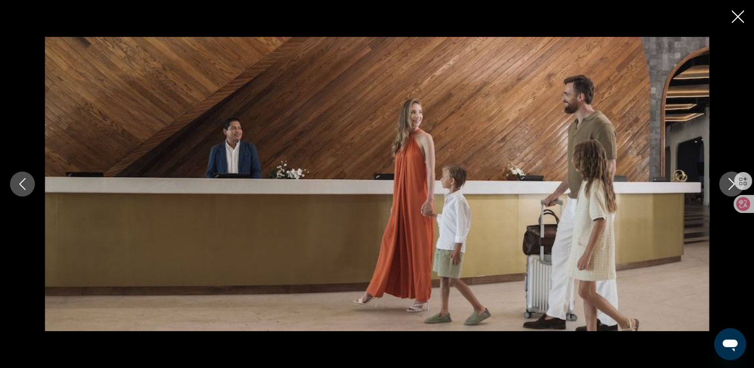
click at [731, 184] on icon "Next image" at bounding box center [732, 184] width 12 height 12
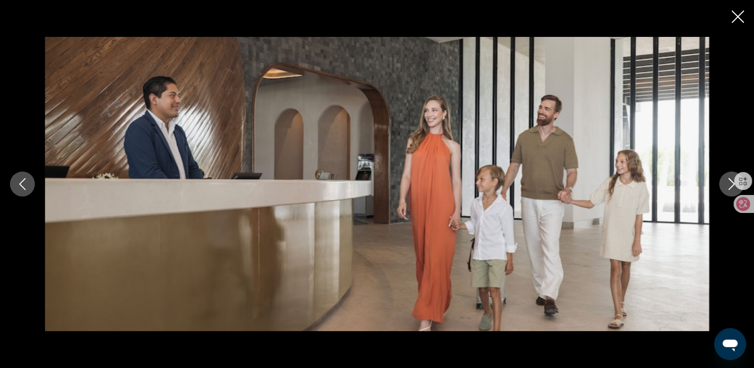
click at [731, 184] on icon "Next image" at bounding box center [732, 184] width 12 height 12
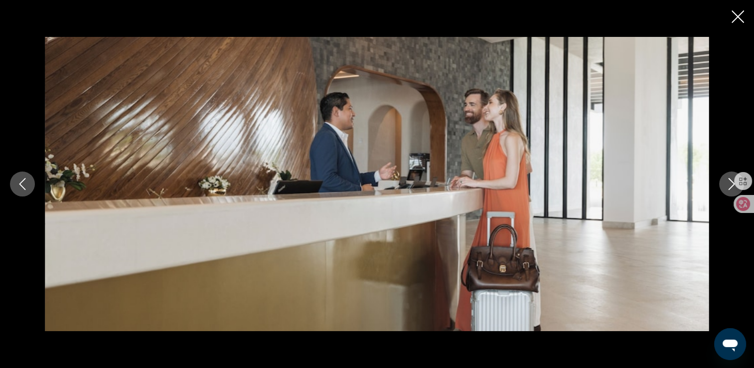
click at [731, 184] on icon "Next image" at bounding box center [732, 184] width 12 height 12
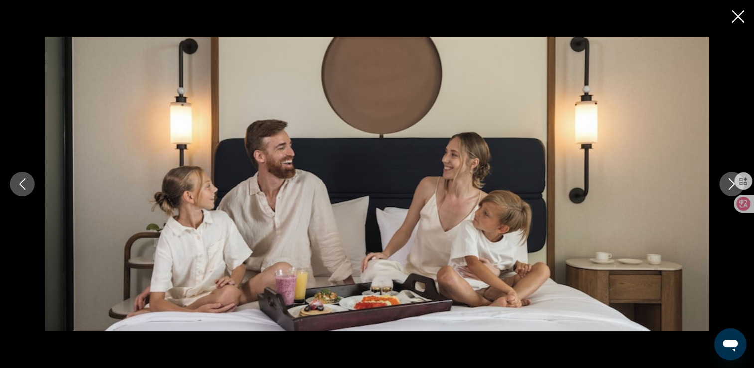
click at [731, 184] on icon "Next image" at bounding box center [732, 184] width 12 height 12
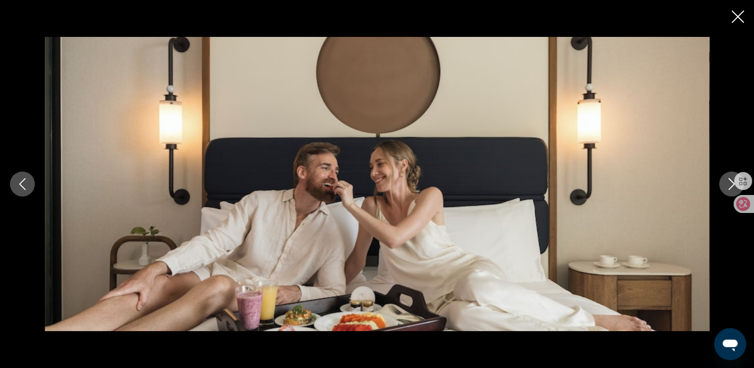
click at [731, 184] on icon "Next image" at bounding box center [732, 184] width 12 height 12
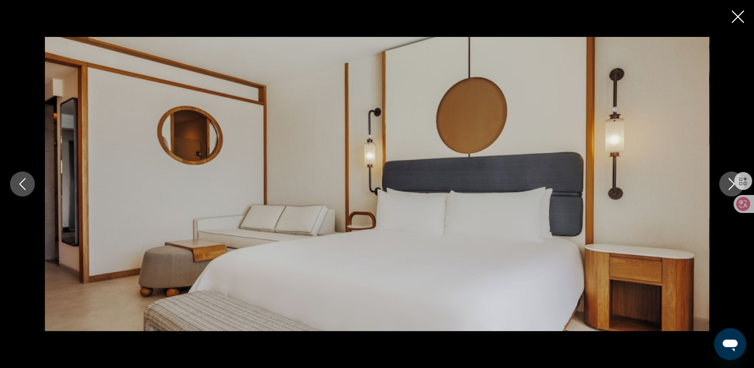
click at [731, 184] on icon "Next image" at bounding box center [732, 184] width 12 height 12
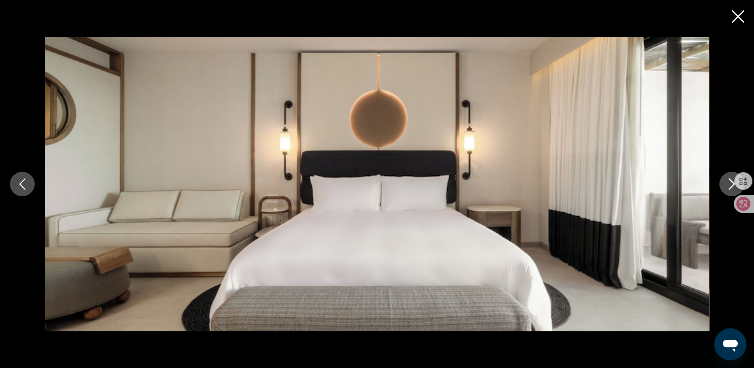
click at [731, 184] on icon "Next image" at bounding box center [732, 184] width 12 height 12
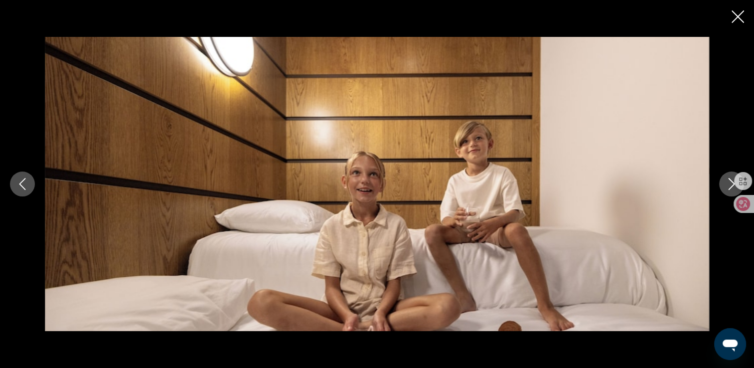
click at [731, 184] on icon "Next image" at bounding box center [732, 184] width 12 height 12
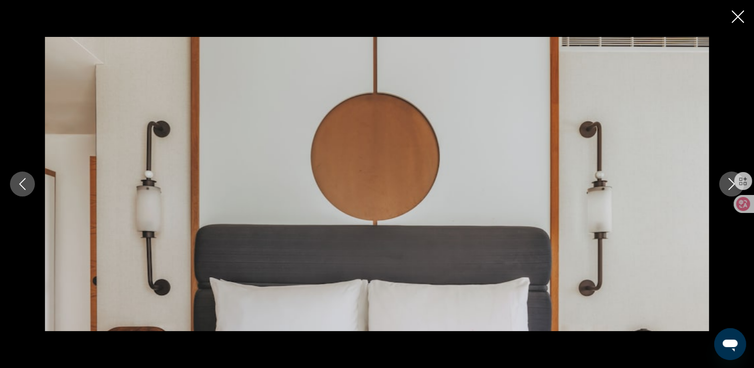
click at [731, 184] on icon "Next image" at bounding box center [732, 184] width 12 height 12
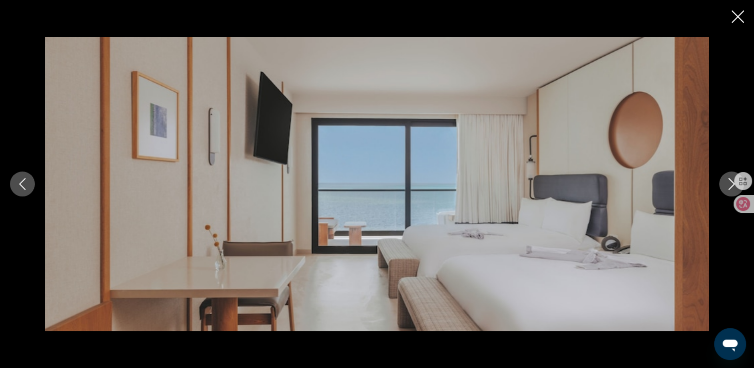
click at [731, 184] on icon "Next image" at bounding box center [732, 184] width 12 height 12
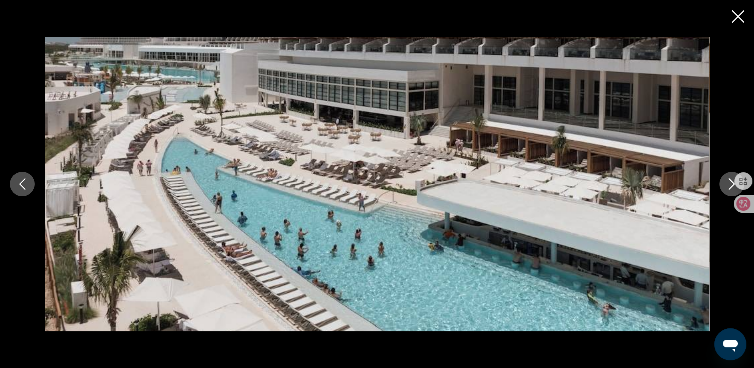
click at [731, 184] on icon "Next image" at bounding box center [732, 184] width 12 height 12
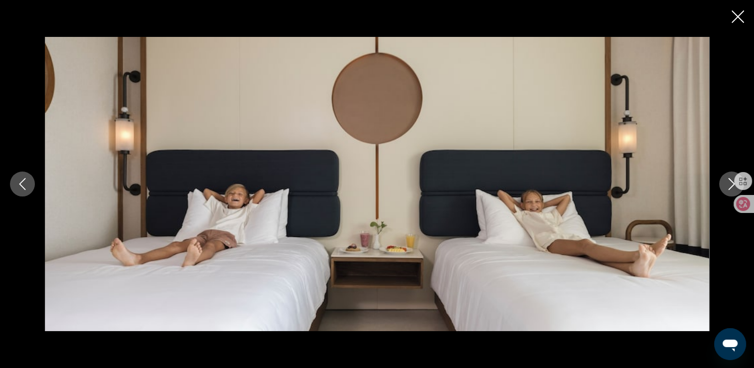
click at [731, 184] on icon "Next image" at bounding box center [732, 184] width 12 height 12
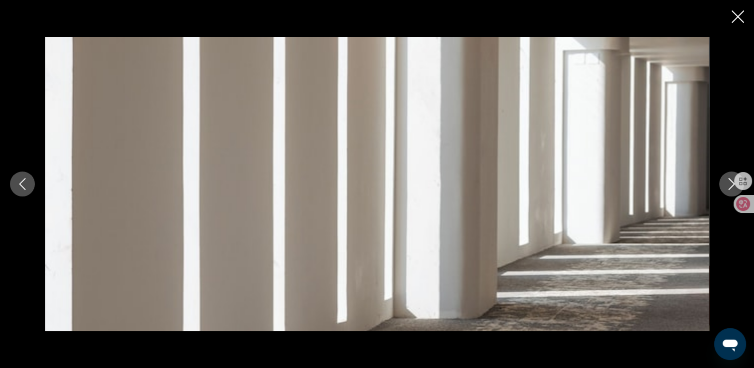
click at [731, 184] on icon "Next image" at bounding box center [732, 184] width 12 height 12
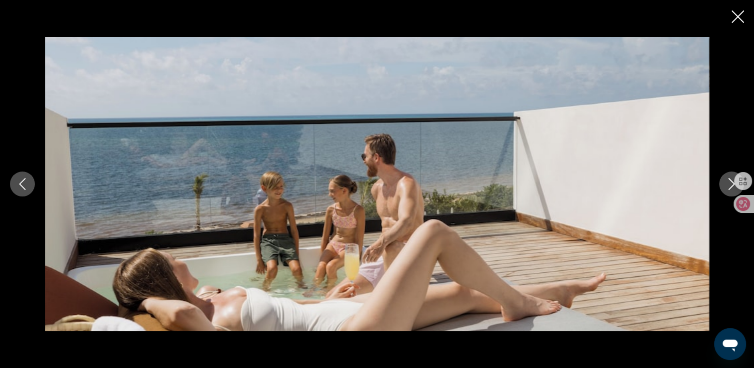
click at [731, 184] on icon "Next image" at bounding box center [732, 184] width 12 height 12
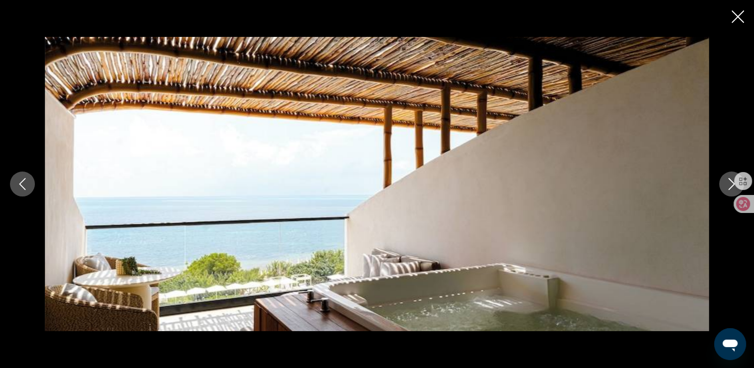
click at [731, 184] on icon "Next image" at bounding box center [732, 184] width 12 height 12
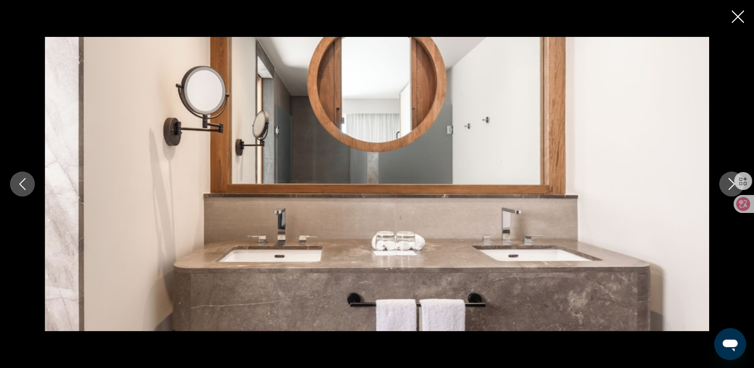
click at [731, 184] on icon "Next image" at bounding box center [732, 184] width 12 height 12
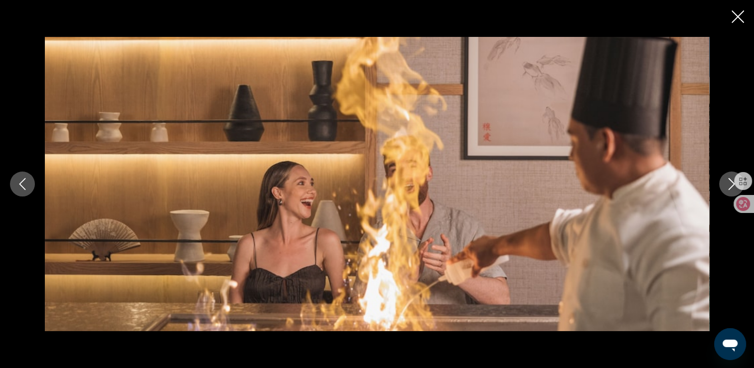
click at [731, 184] on icon "Next image" at bounding box center [732, 184] width 12 height 12
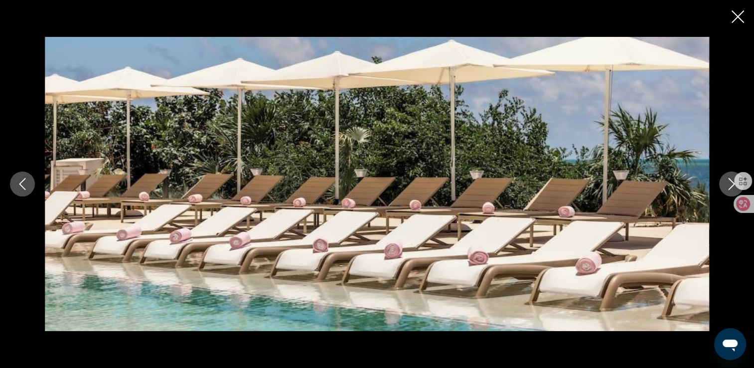
click at [731, 184] on icon "Next image" at bounding box center [732, 184] width 12 height 12
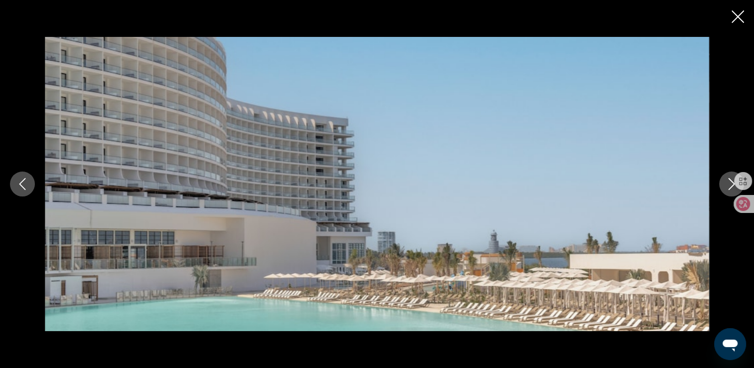
click at [742, 15] on icon "Close slideshow" at bounding box center [738, 16] width 12 height 12
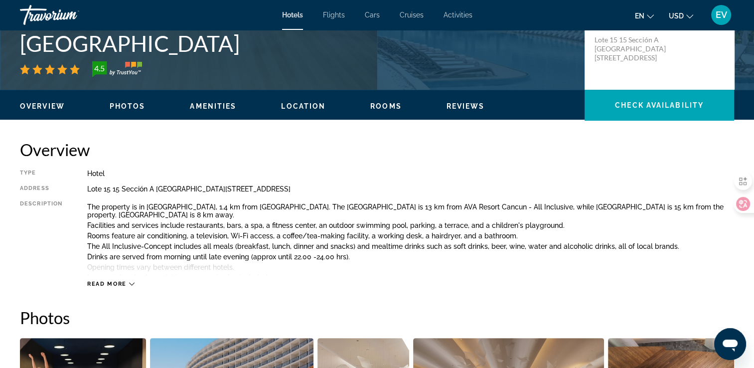
scroll to position [100, 0]
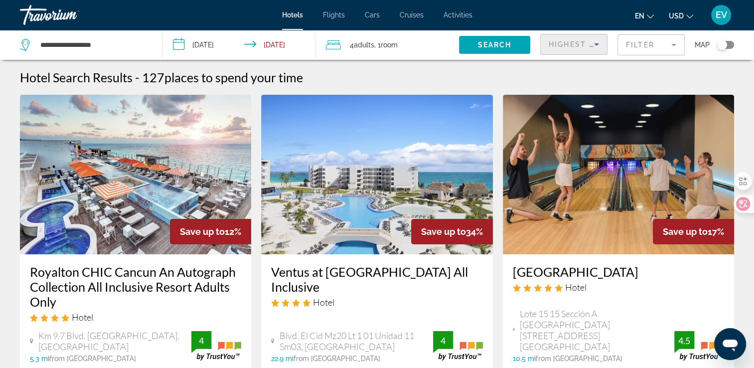
click at [576, 46] on span "Highest Price" at bounding box center [581, 44] width 65 height 8
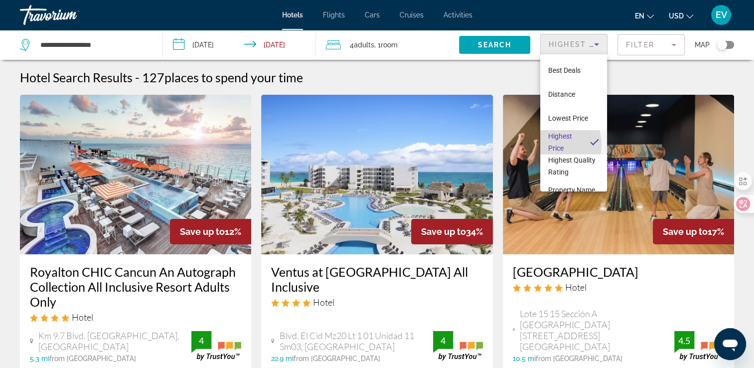
click at [553, 144] on span "Highest Price" at bounding box center [560, 142] width 24 height 20
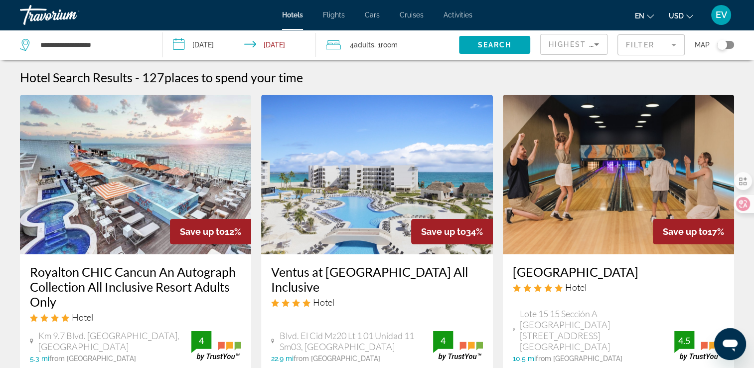
click at [653, 47] on mat-form-field "Filter" at bounding box center [650, 44] width 67 height 21
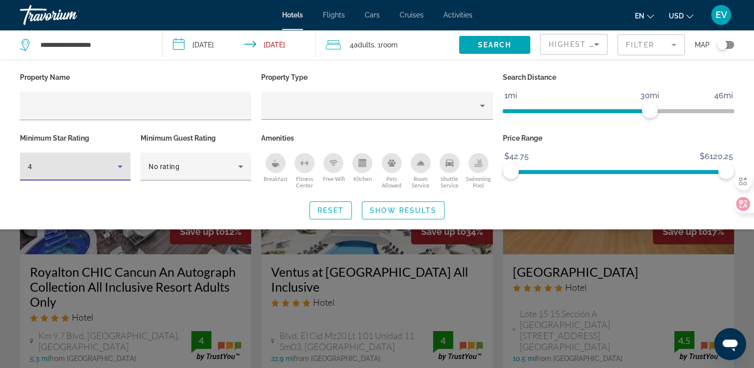
click at [96, 170] on div "4" at bounding box center [73, 166] width 90 height 12
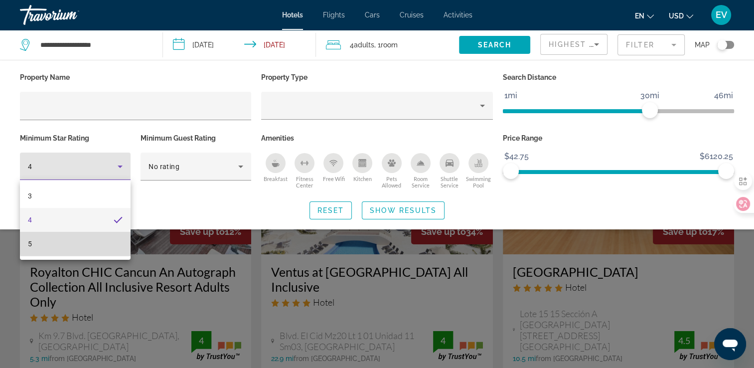
click at [95, 242] on mat-option "5" at bounding box center [75, 244] width 111 height 24
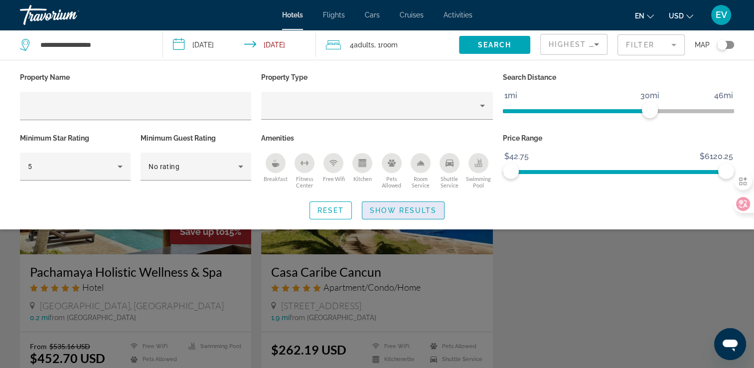
click at [388, 208] on span "Show Results" at bounding box center [403, 210] width 67 height 8
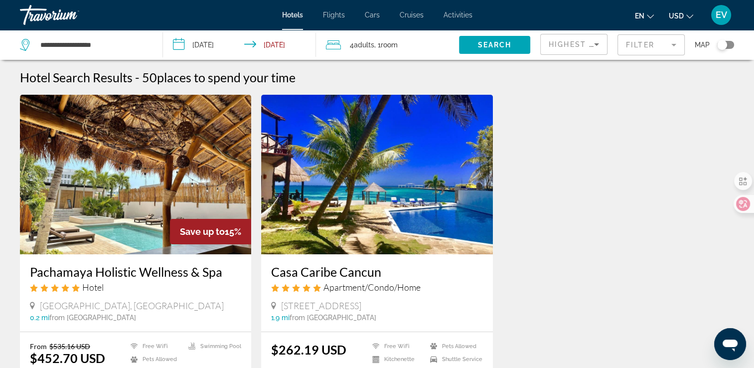
click at [594, 43] on icon "Sort by" at bounding box center [597, 44] width 12 height 12
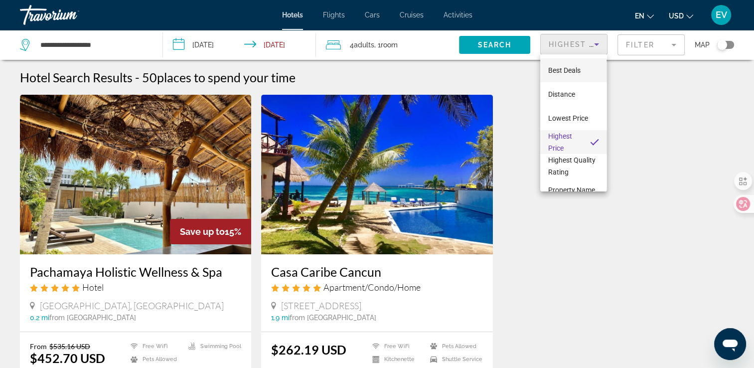
click at [568, 69] on span "Best Deals" at bounding box center [564, 70] width 32 height 8
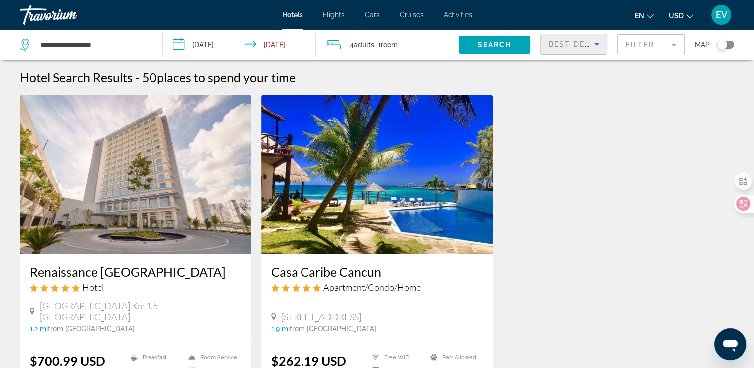
click at [566, 48] on div "Best Deals" at bounding box center [571, 44] width 45 height 12
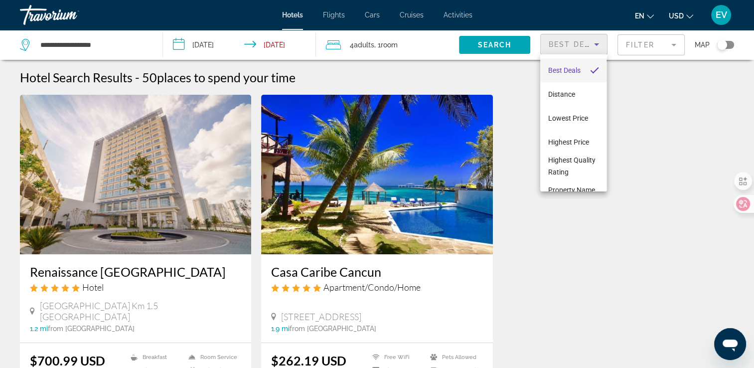
click at [512, 37] on div at bounding box center [377, 184] width 754 height 368
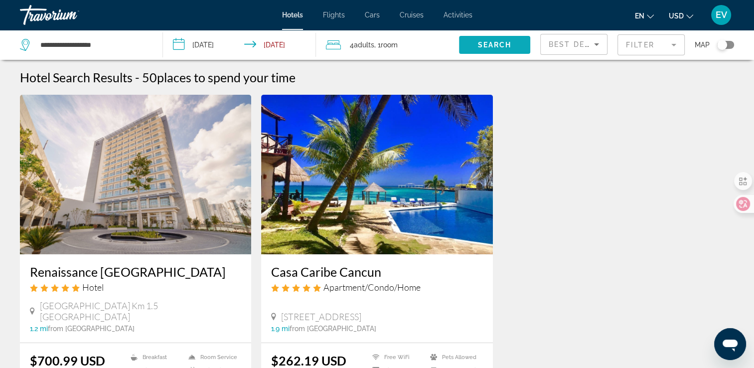
click at [511, 48] on span "Search widget" at bounding box center [494, 45] width 71 height 24
click at [504, 41] on span "Search" at bounding box center [494, 45] width 34 height 8
click at [647, 45] on mat-form-field "Filter" at bounding box center [650, 44] width 67 height 21
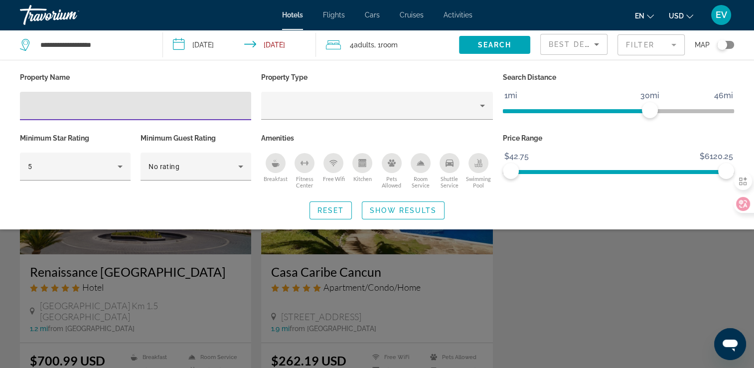
click at [151, 106] on input "Hotel Filters" at bounding box center [135, 106] width 215 height 12
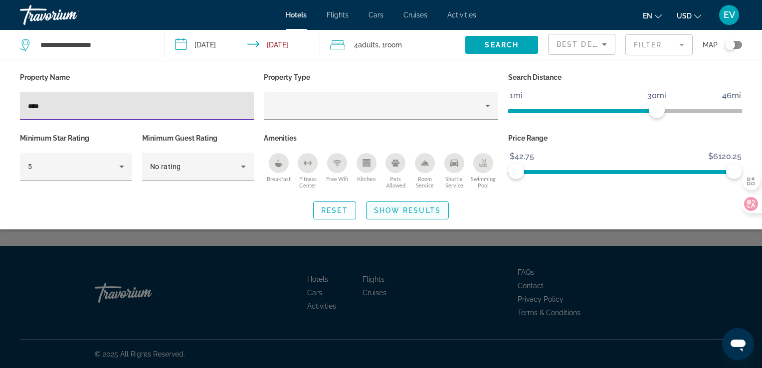
type input "****"
click at [381, 209] on span "Show Results" at bounding box center [407, 210] width 67 height 8
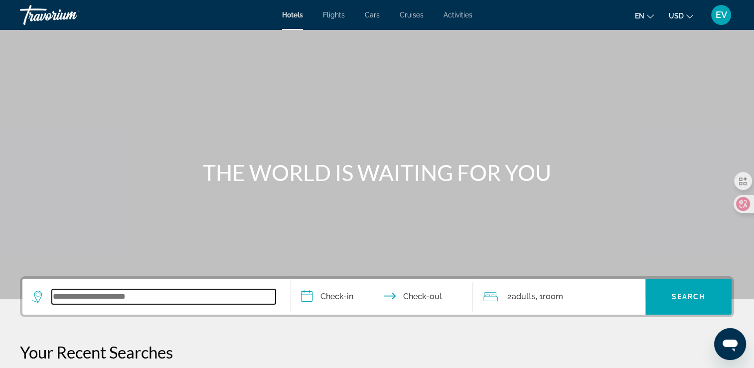
click at [130, 296] on input "Search widget" at bounding box center [164, 296] width 224 height 15
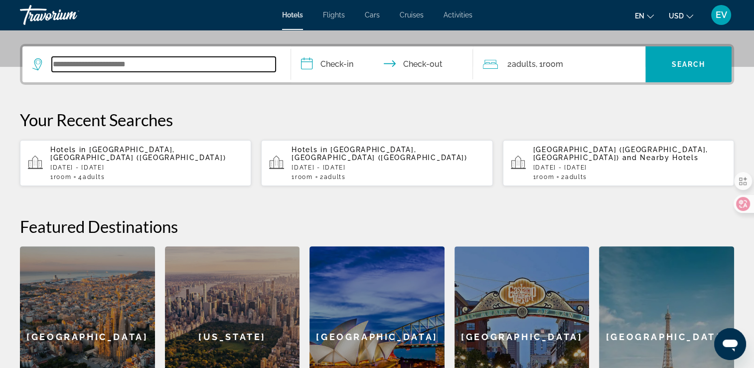
scroll to position [243, 0]
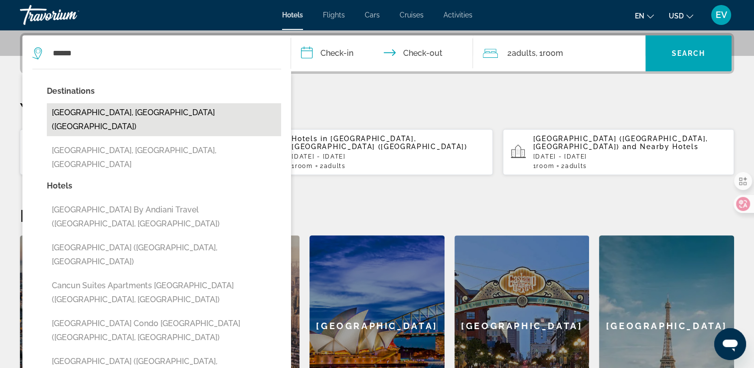
click at [237, 110] on button "[GEOGRAPHIC_DATA], [GEOGRAPHIC_DATA] ([GEOGRAPHIC_DATA])" at bounding box center [164, 119] width 234 height 33
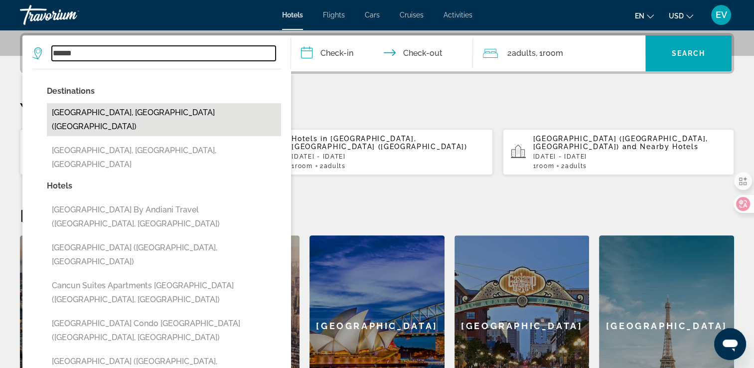
type input "**********"
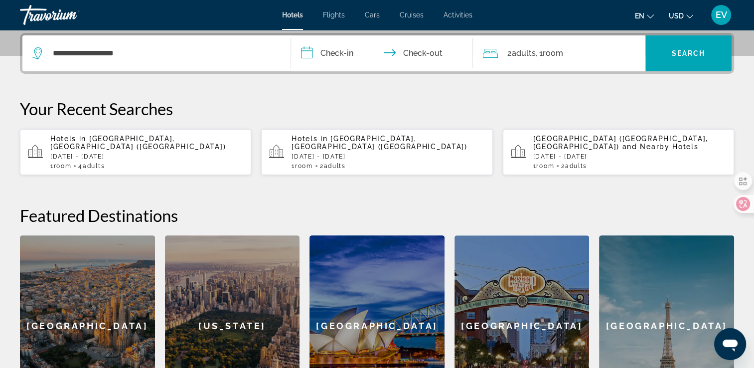
click at [347, 47] on input "**********" at bounding box center [384, 54] width 186 height 39
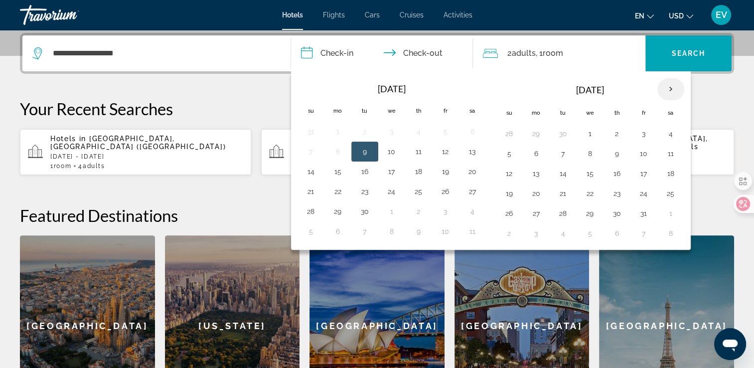
click at [667, 95] on th "Next month" at bounding box center [670, 89] width 27 height 22
click at [510, 211] on button "23" at bounding box center [509, 213] width 16 height 14
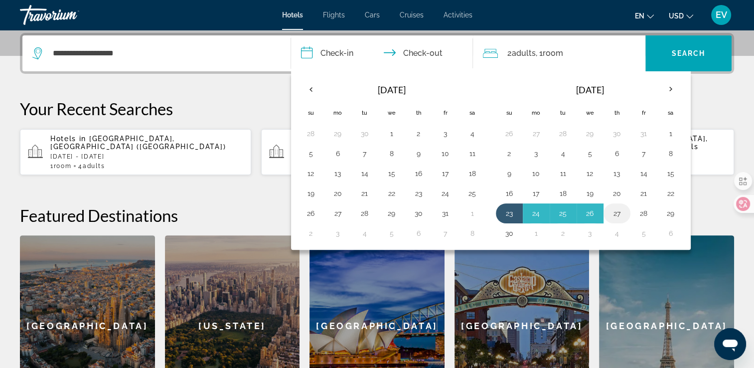
click at [612, 208] on button "27" at bounding box center [617, 213] width 16 height 14
type input "**********"
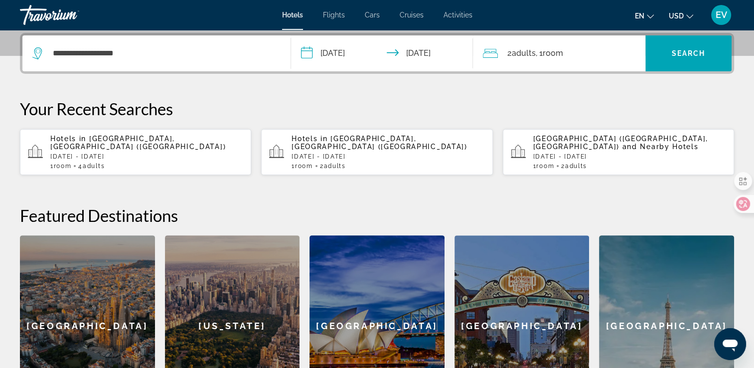
click at [555, 51] on span "Room" at bounding box center [552, 52] width 20 height 9
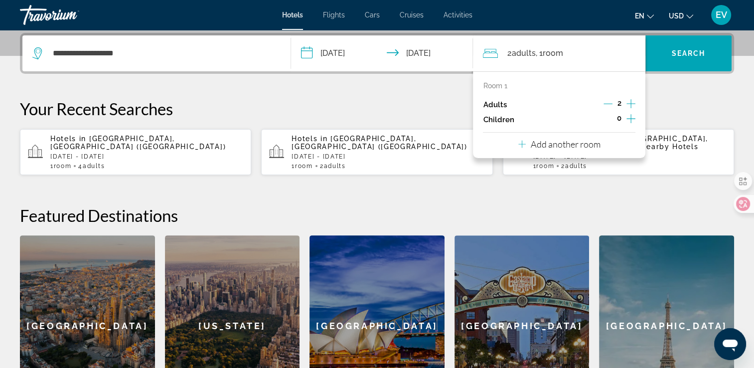
click at [631, 102] on icon "Increment adults" at bounding box center [630, 103] width 9 height 9
click at [631, 102] on icon "Increment adults" at bounding box center [630, 104] width 9 height 12
click at [687, 47] on span "Search widget" at bounding box center [688, 53] width 86 height 24
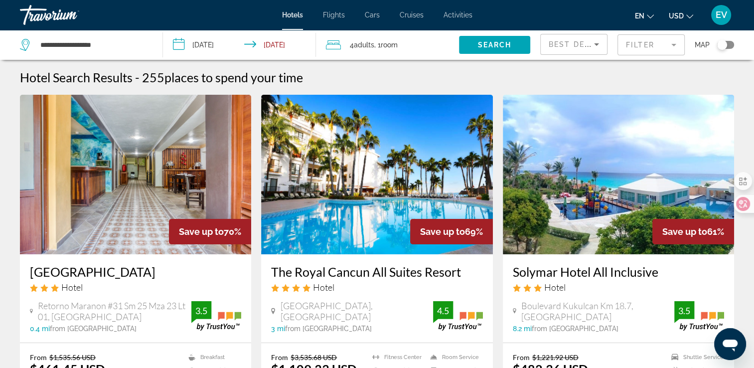
click at [565, 50] on div "Best Deals" at bounding box center [571, 44] width 45 height 12
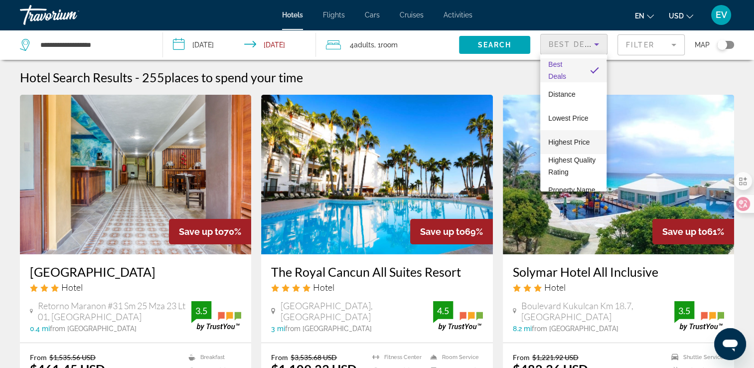
click at [563, 142] on span "Highest Price" at bounding box center [568, 142] width 41 height 8
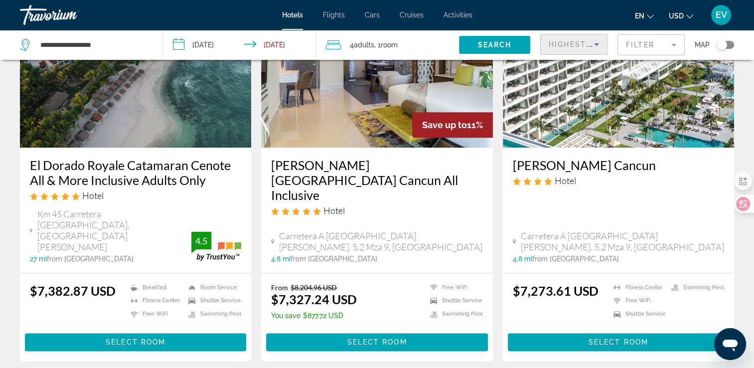
scroll to position [1382, 0]
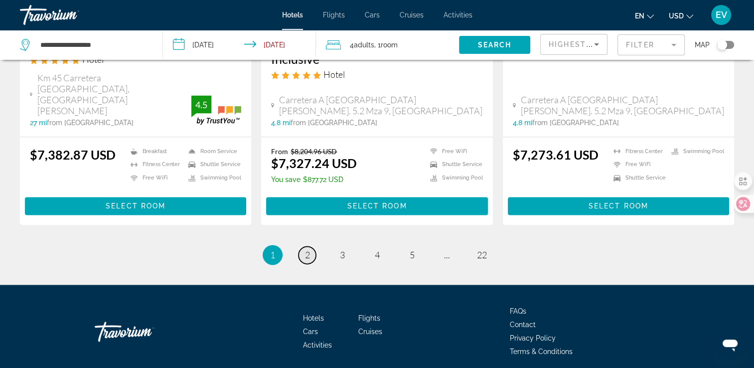
click at [305, 249] on span "2" at bounding box center [307, 254] width 5 height 11
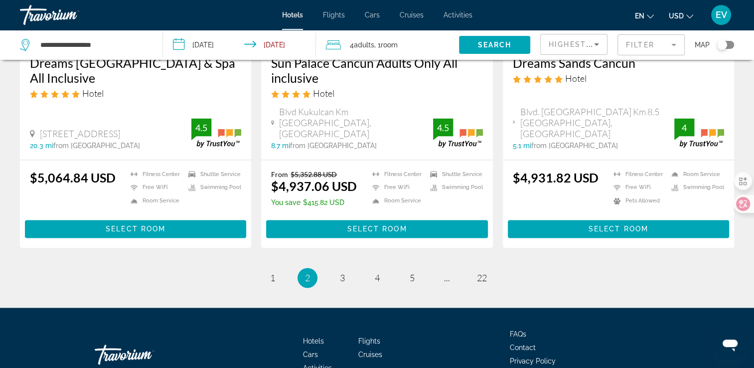
scroll to position [1412, 0]
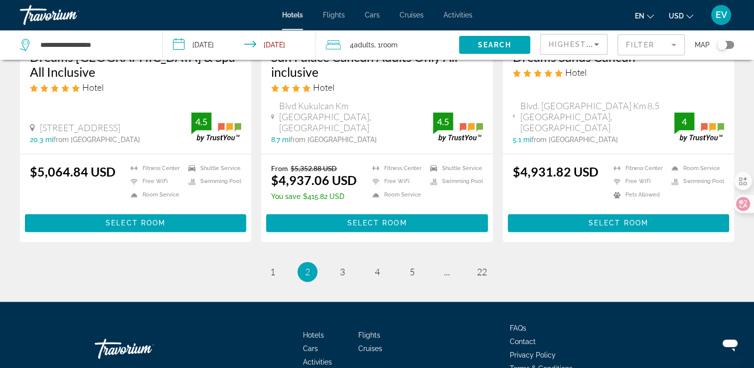
click at [351, 262] on li "page 3" at bounding box center [342, 272] width 20 height 20
click at [345, 263] on link "page 3" at bounding box center [341, 271] width 17 height 17
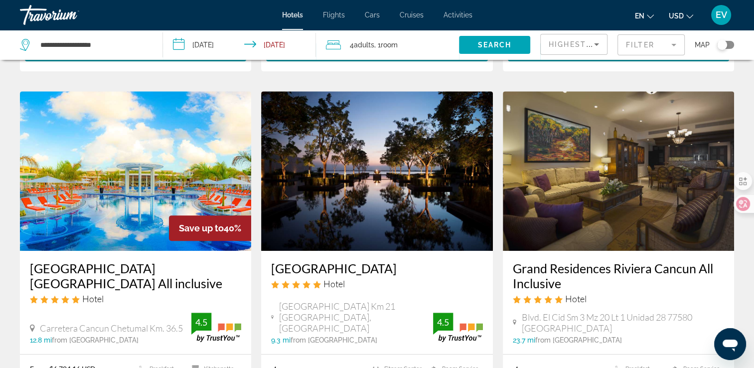
scroll to position [335, 0]
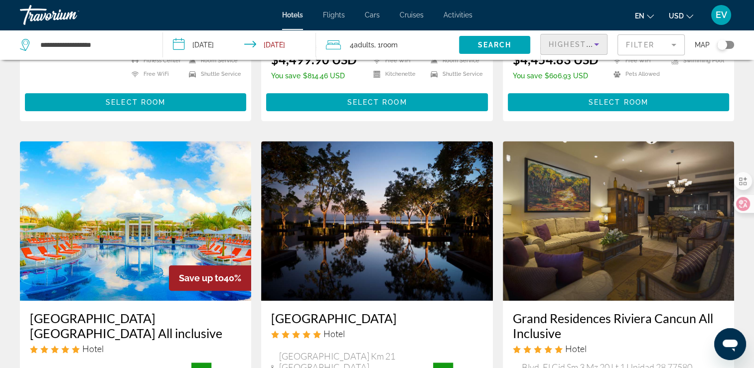
click at [550, 47] on span "Highest Price" at bounding box center [581, 44] width 65 height 8
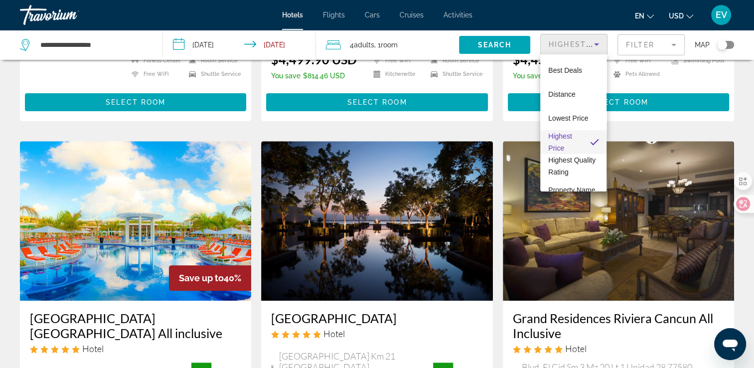
click at [651, 41] on div at bounding box center [377, 184] width 754 height 368
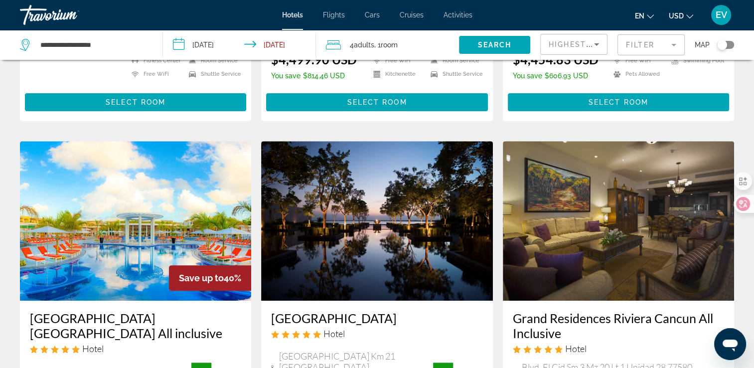
click at [669, 41] on mat-form-field "Filter" at bounding box center [650, 44] width 67 height 21
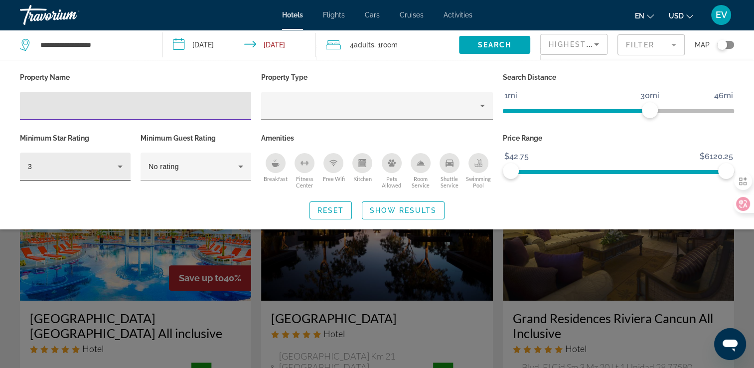
click at [110, 163] on div "3" at bounding box center [73, 166] width 90 height 12
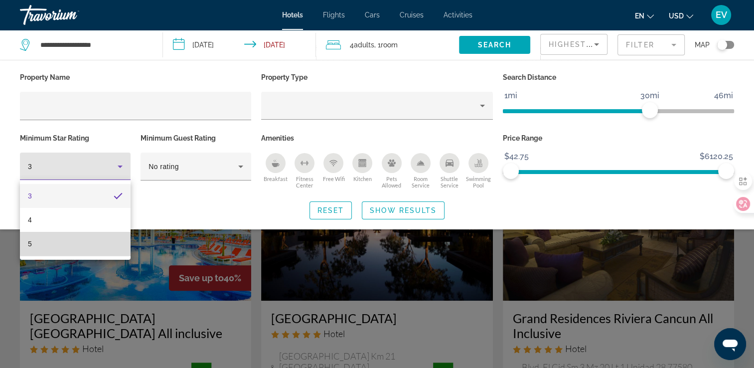
click at [95, 243] on mat-option "5" at bounding box center [75, 244] width 111 height 24
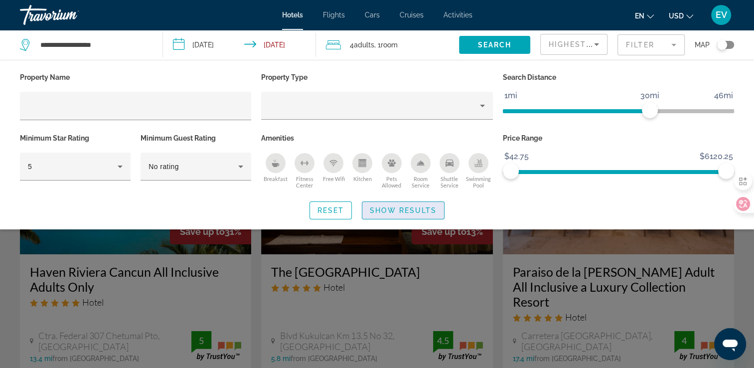
click at [389, 212] on span "Show Results" at bounding box center [403, 210] width 67 height 8
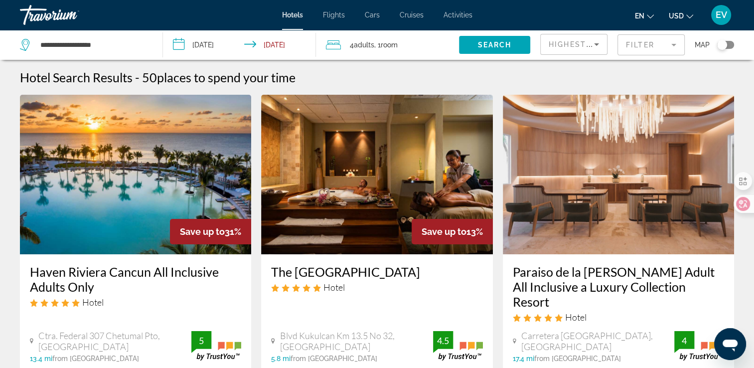
click at [582, 47] on span "Highest Price" at bounding box center [581, 44] width 65 height 8
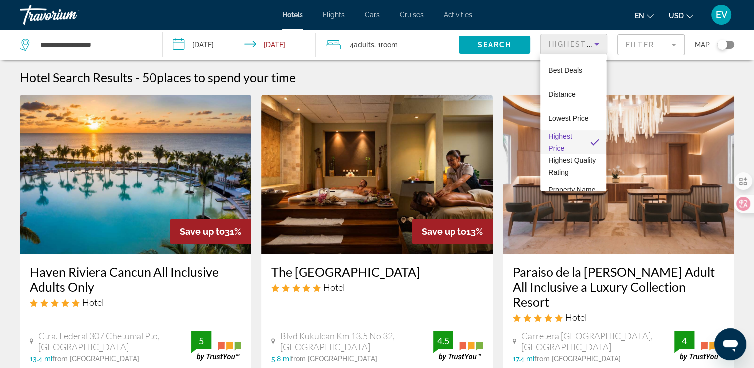
click at [496, 182] on div at bounding box center [377, 184] width 754 height 368
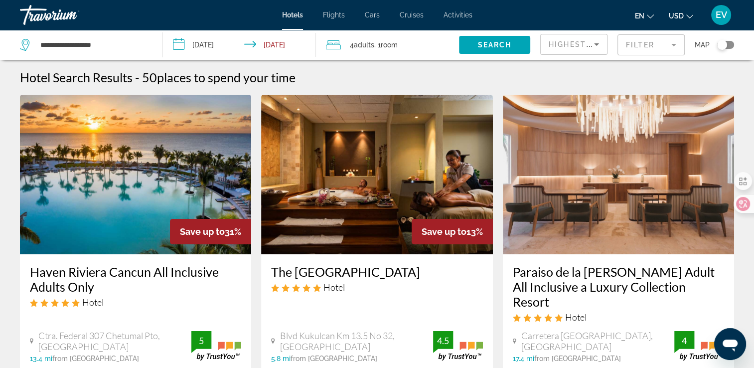
click at [638, 44] on mat-form-field "Filter" at bounding box center [650, 44] width 67 height 21
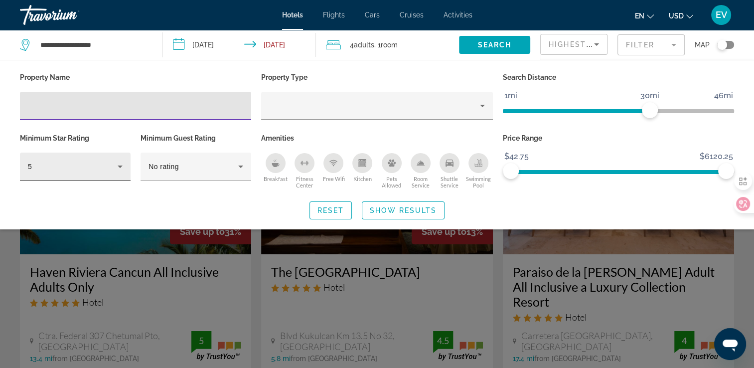
click at [130, 168] on div "5" at bounding box center [75, 167] width 111 height 28
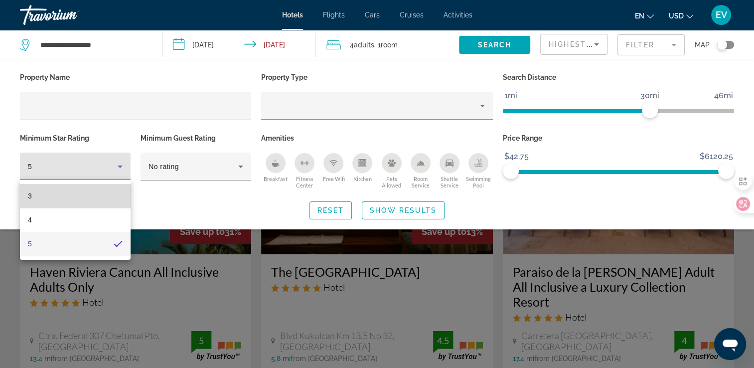
click at [83, 190] on mat-option "3" at bounding box center [75, 196] width 111 height 24
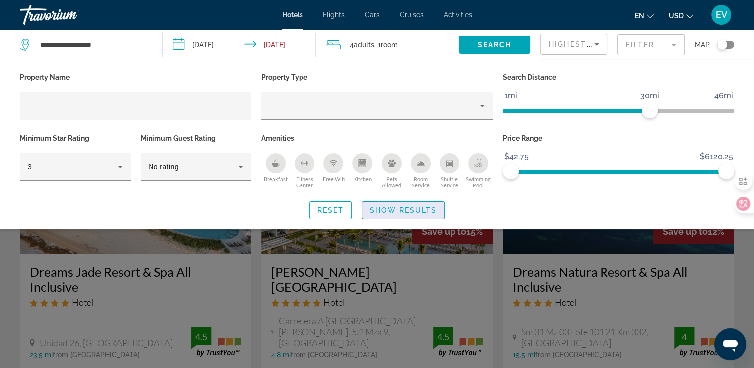
click at [384, 212] on span "Show Results" at bounding box center [403, 210] width 67 height 8
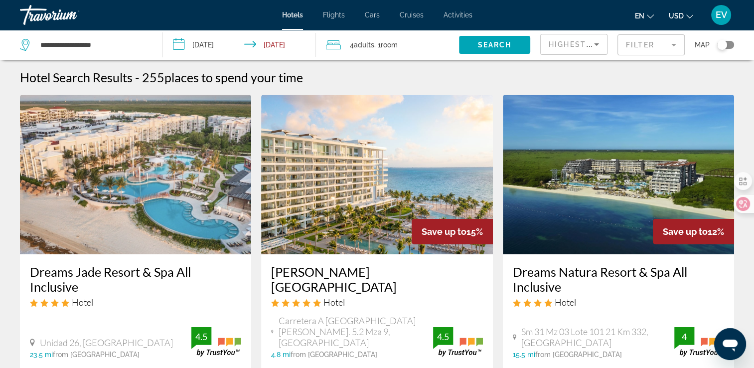
click at [566, 51] on div "Highest Price" at bounding box center [574, 48] width 50 height 28
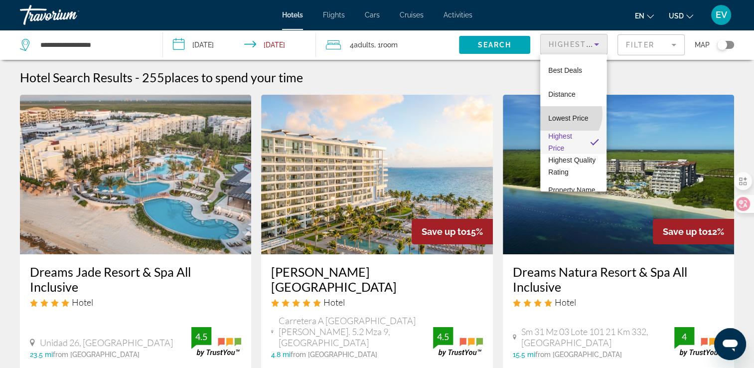
click at [563, 114] on span "Lowest Price" at bounding box center [568, 118] width 40 height 8
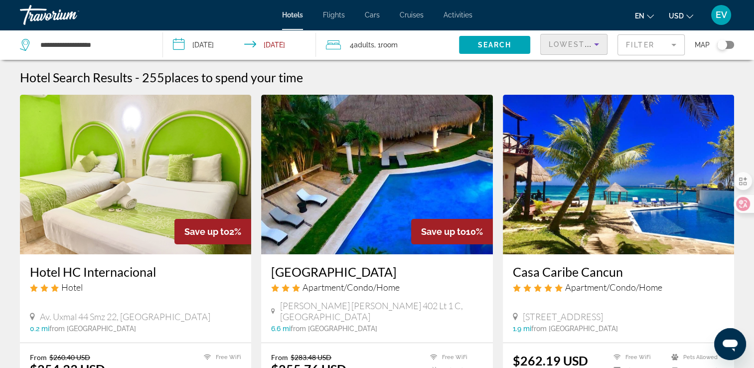
click at [573, 41] on span "Lowest Price" at bounding box center [581, 44] width 64 height 8
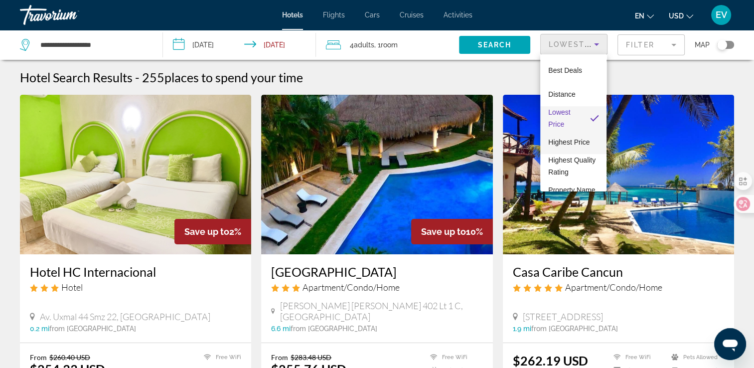
click at [562, 146] on span "Highest Price" at bounding box center [568, 142] width 41 height 12
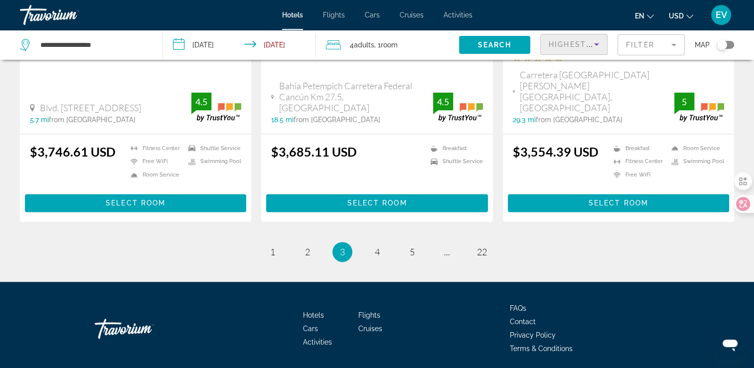
scroll to position [1382, 0]
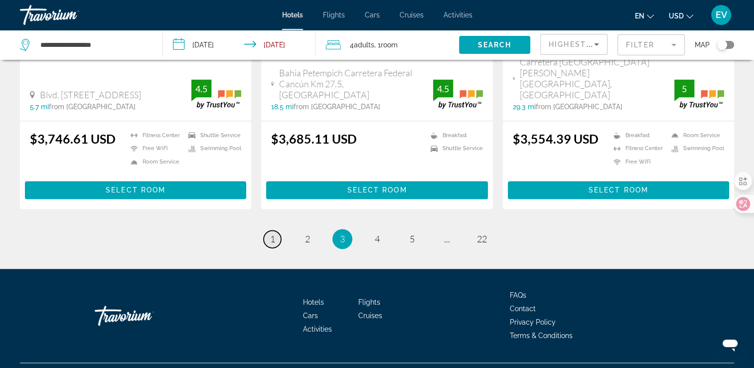
click at [267, 230] on link "page 1" at bounding box center [272, 238] width 17 height 17
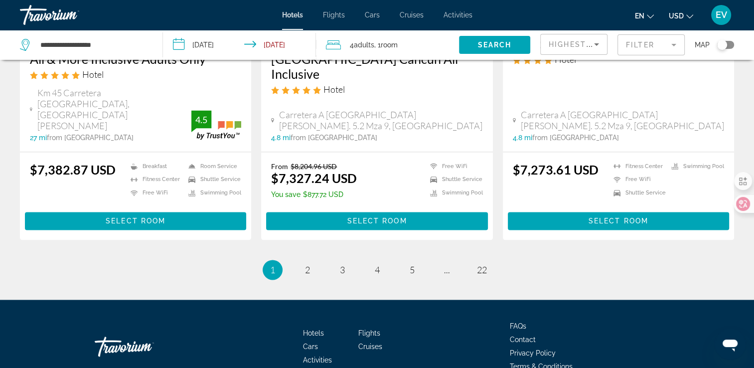
scroll to position [1382, 0]
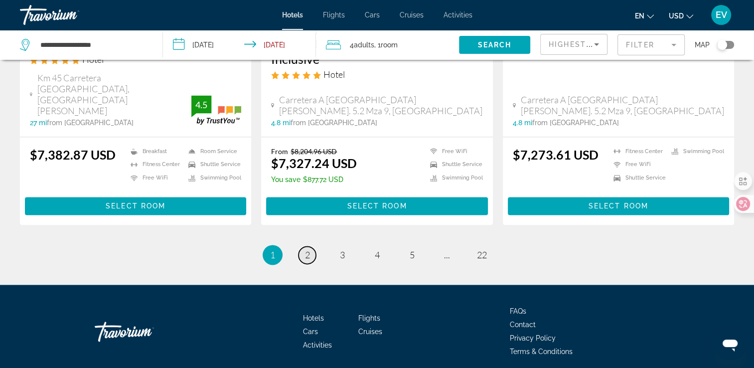
click at [309, 249] on span "2" at bounding box center [307, 254] width 5 height 11
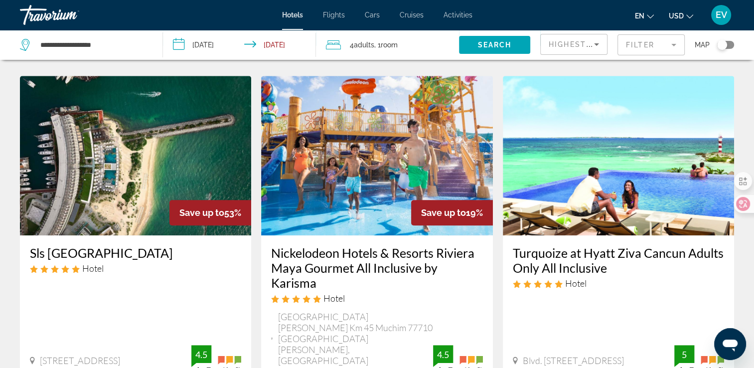
scroll to position [897, 0]
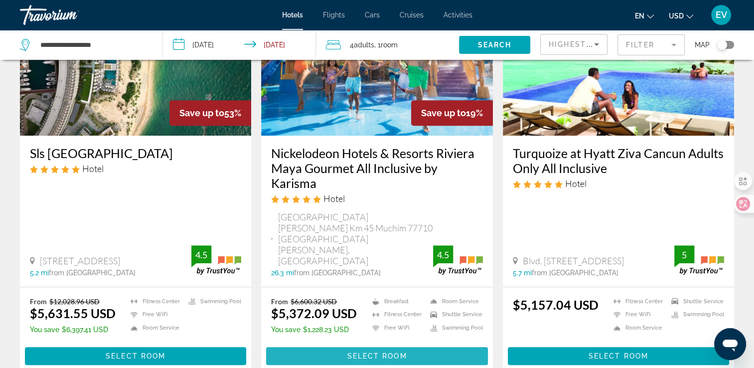
click at [352, 344] on span "Main content" at bounding box center [376, 356] width 221 height 24
